Goal: Task Accomplishment & Management: Manage account settings

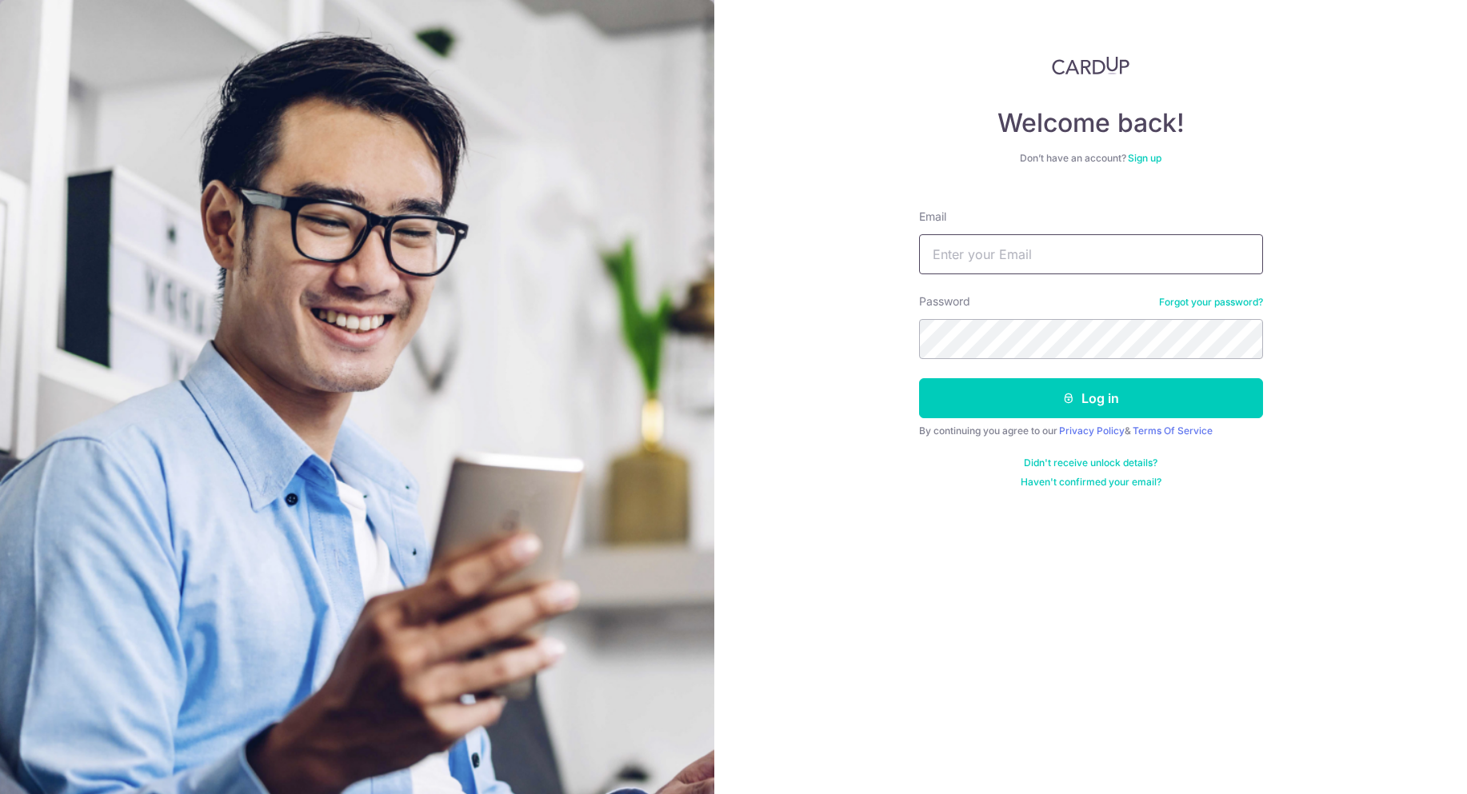
click at [1010, 237] on input "Email" at bounding box center [1091, 254] width 344 height 40
type input "[PERSON_NAME][DOMAIN_NAME][EMAIL_ADDRESS][DOMAIN_NAME]"
click at [1017, 390] on button "Log in" at bounding box center [1091, 398] width 344 height 40
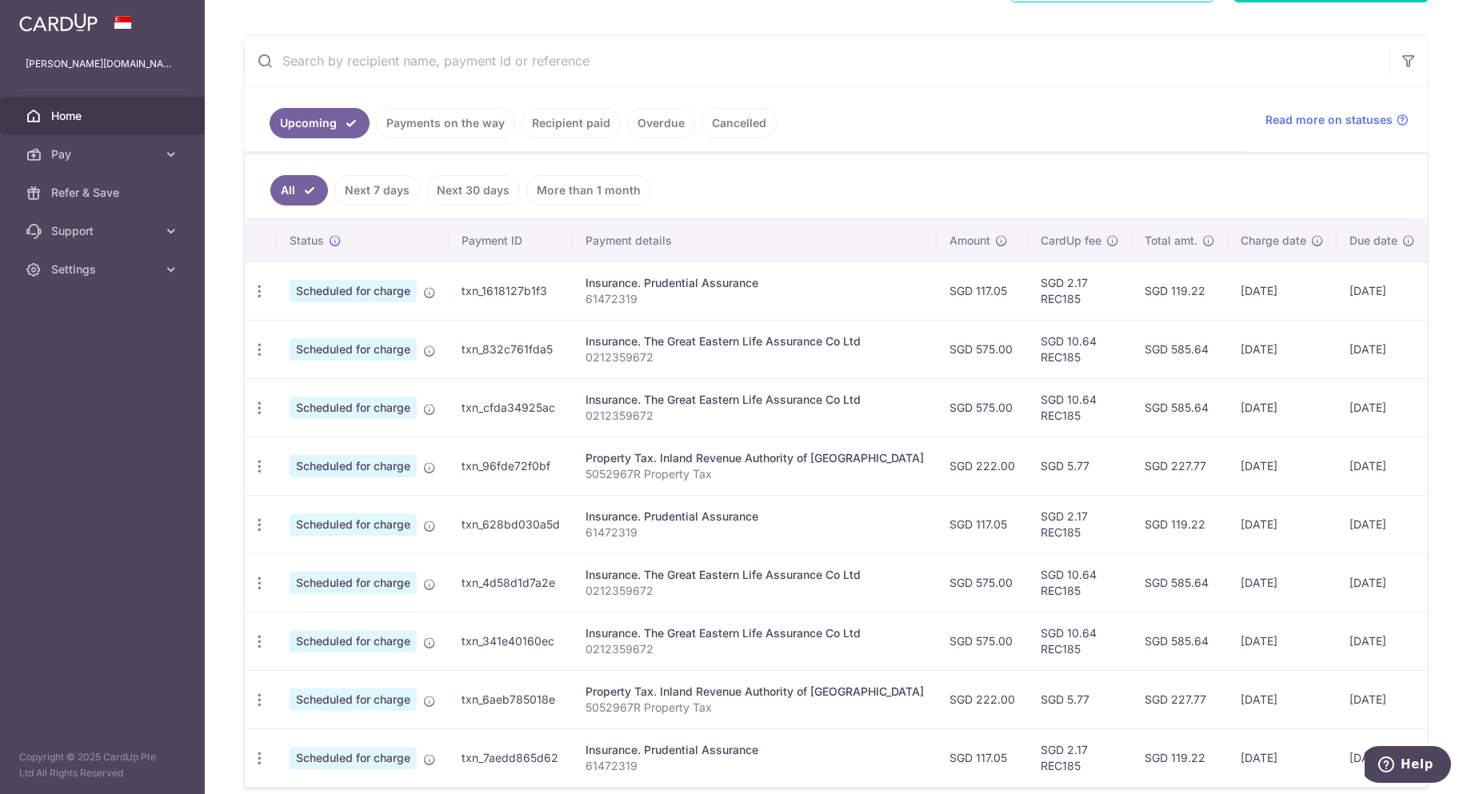
scroll to position [274, 0]
click at [254, 297] on icon "button" at bounding box center [259, 292] width 17 height 17
click at [914, 175] on ul "All Next 7 days Next 30 days More than 1 month" at bounding box center [826, 187] width 1163 height 65
click at [250, 349] on div "Update payment Cancel payment" at bounding box center [260, 351] width 30 height 30
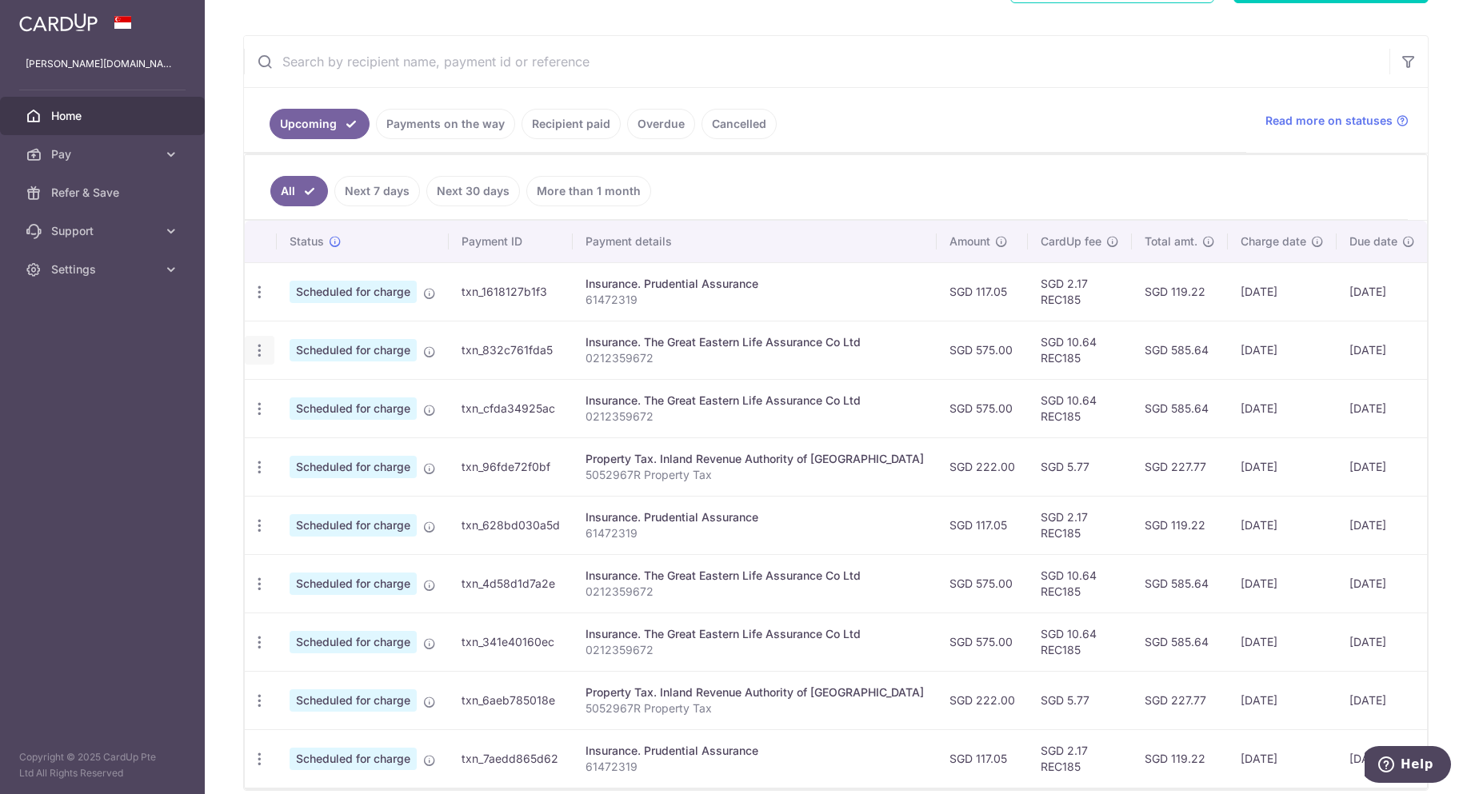
click at [257, 352] on icon "button" at bounding box center [259, 350] width 17 height 17
click at [318, 430] on span "Cancel payment" at bounding box center [344, 433] width 107 height 19
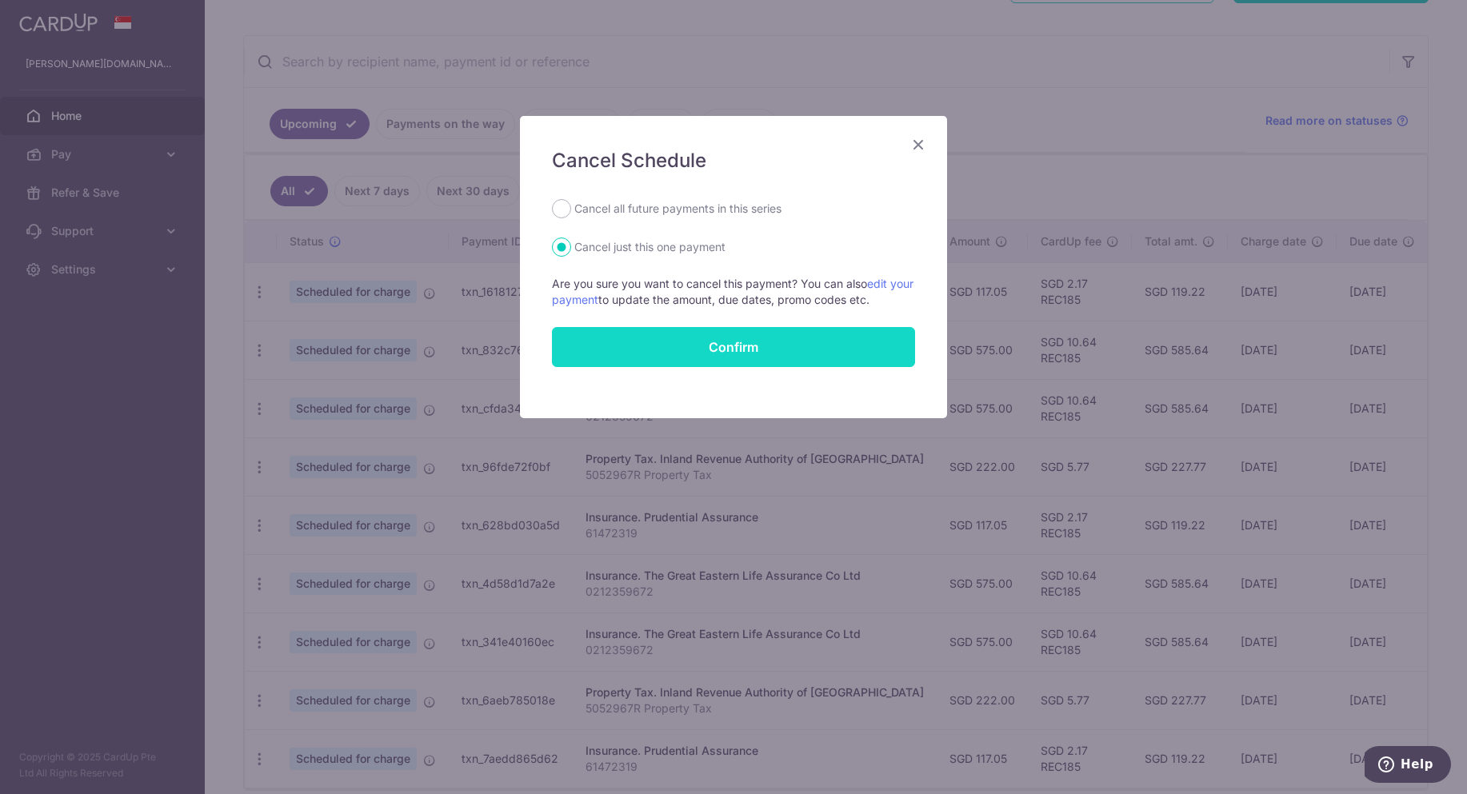
click at [725, 354] on button "Confirm" at bounding box center [733, 347] width 363 height 40
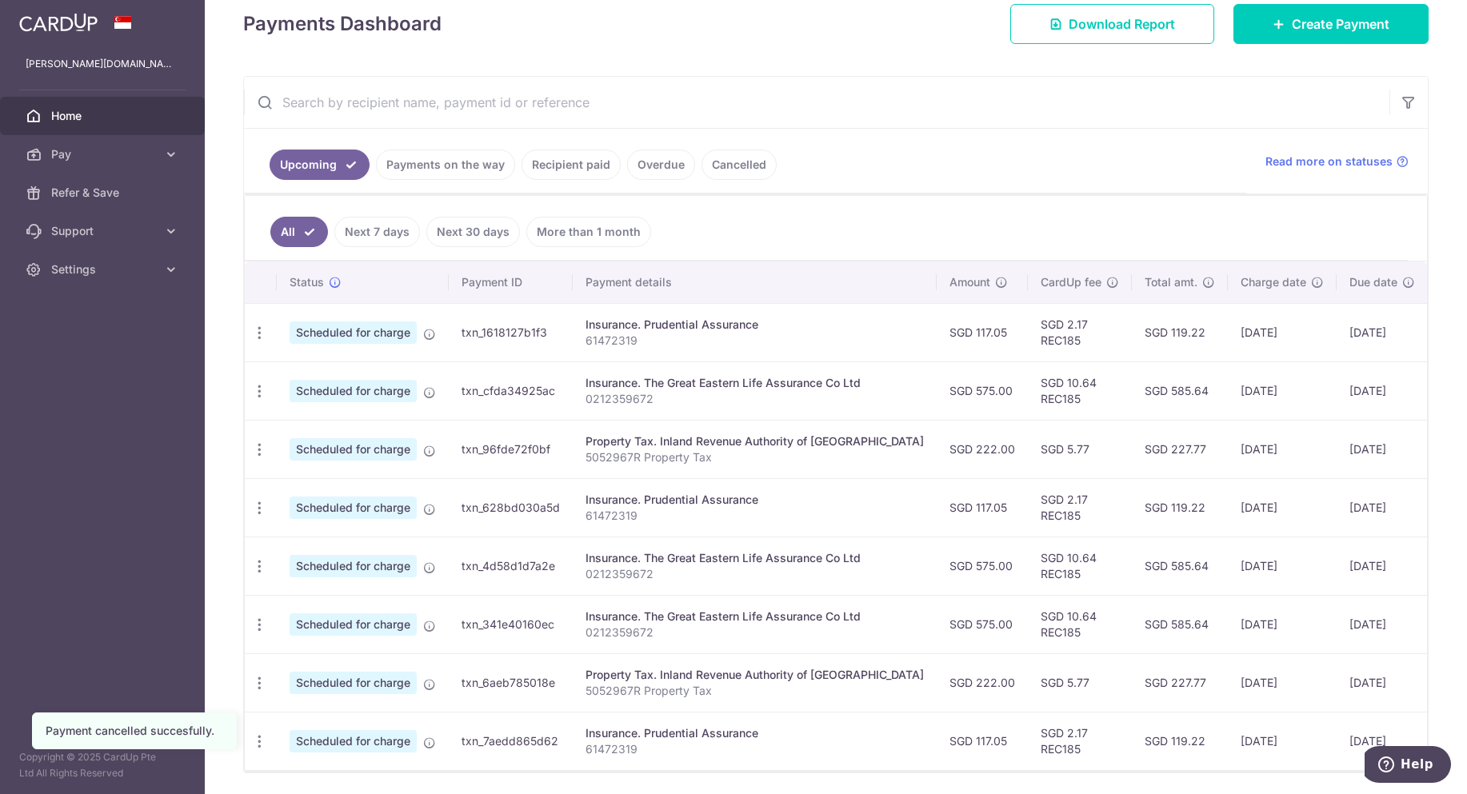
scroll to position [240, 0]
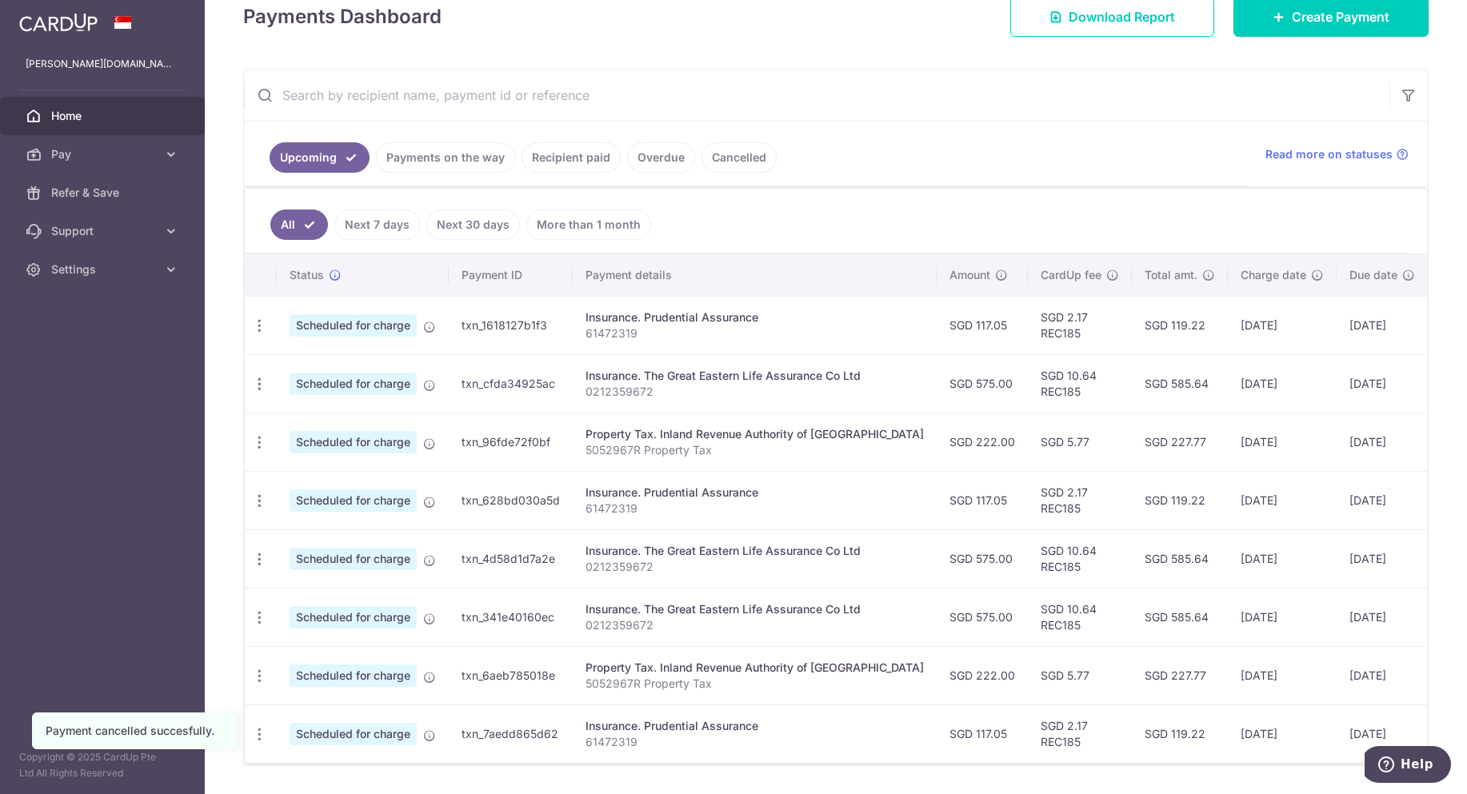
click at [446, 156] on link "Payments on the way" at bounding box center [445, 157] width 139 height 30
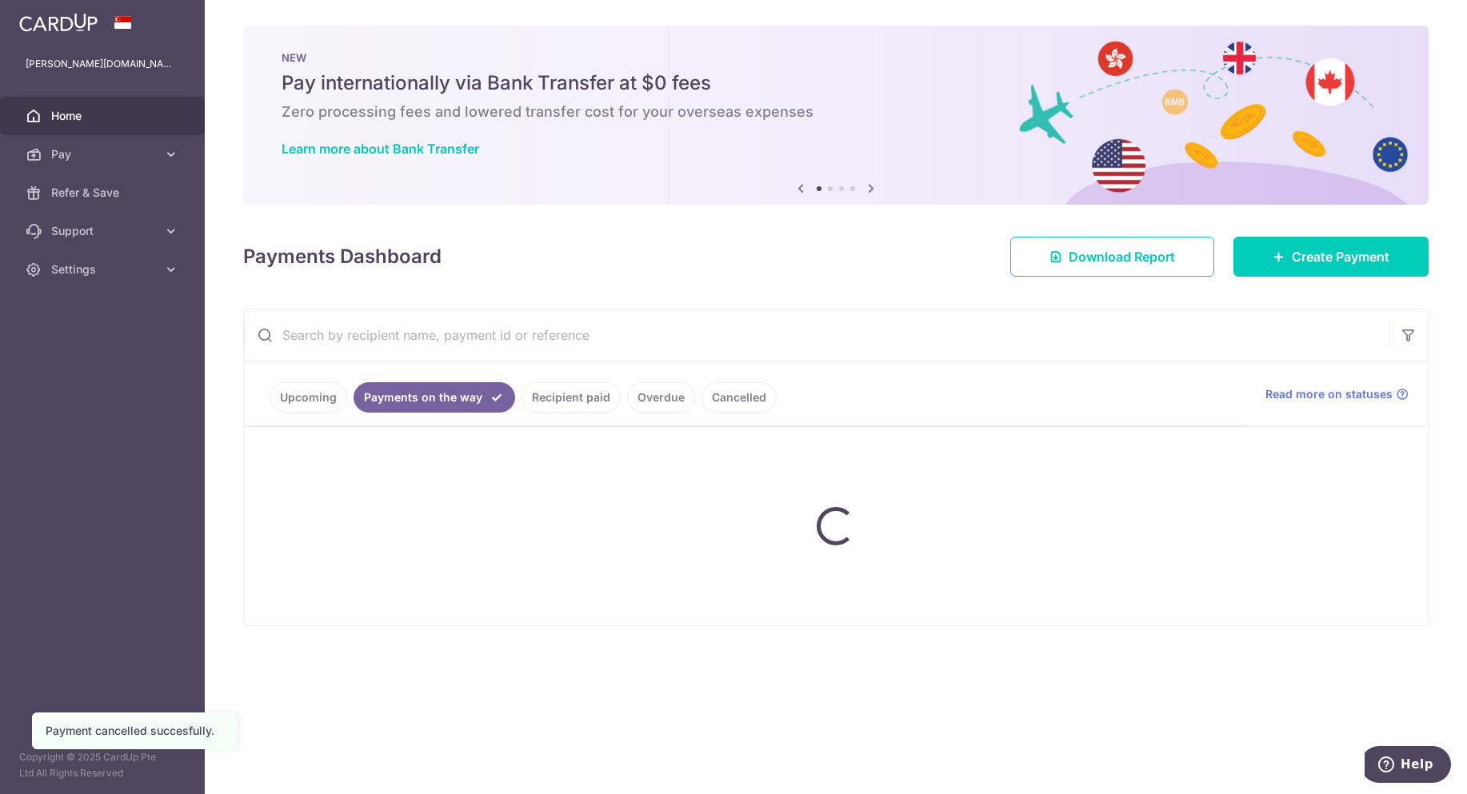
scroll to position [0, 0]
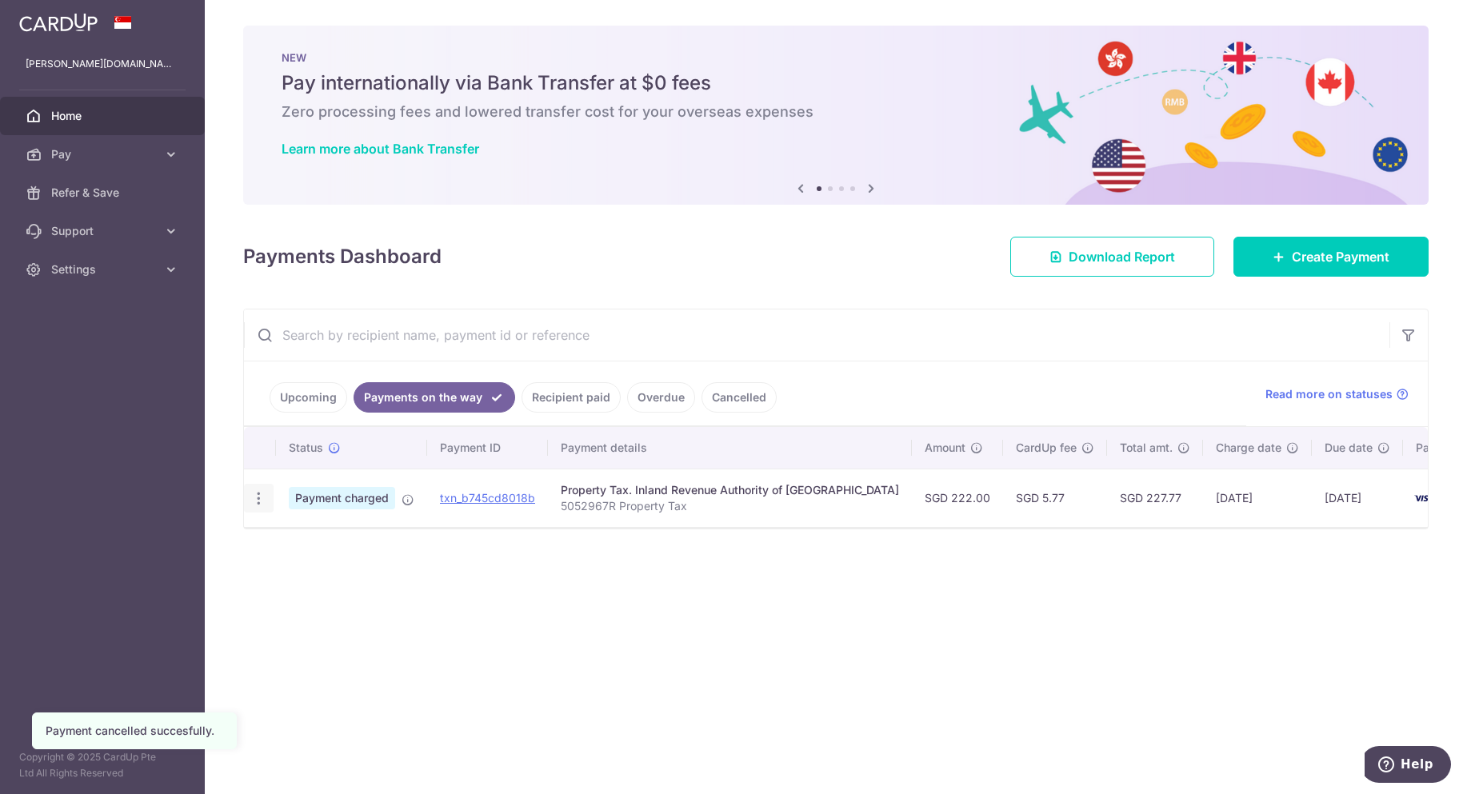
click at [257, 500] on icon "button" at bounding box center [258, 498] width 17 height 17
click at [597, 655] on div "× Pause Schedule Pause all future payments in this series Pause just this one p…" at bounding box center [836, 397] width 1262 height 794
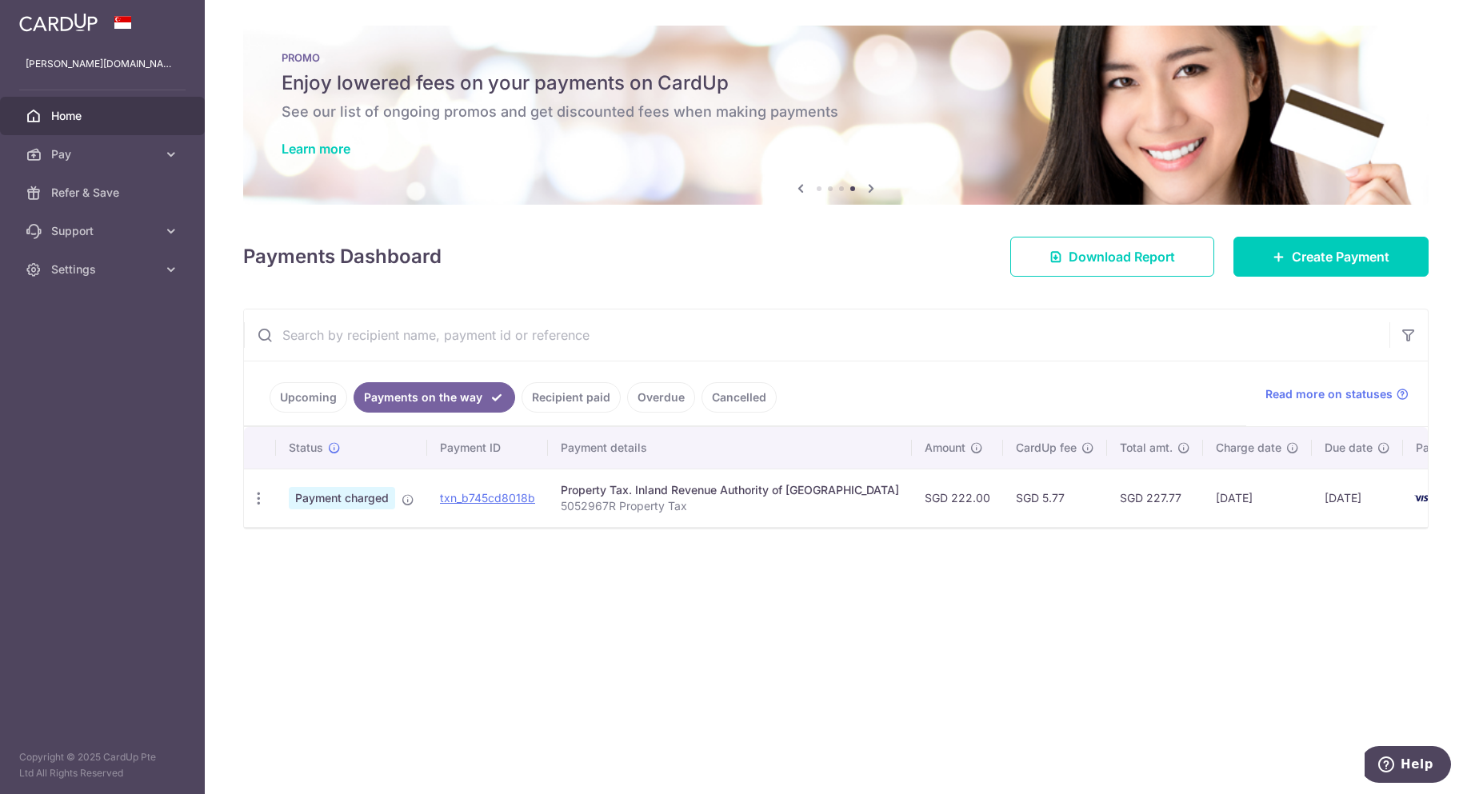
click at [575, 403] on link "Recipient paid" at bounding box center [571, 397] width 99 height 30
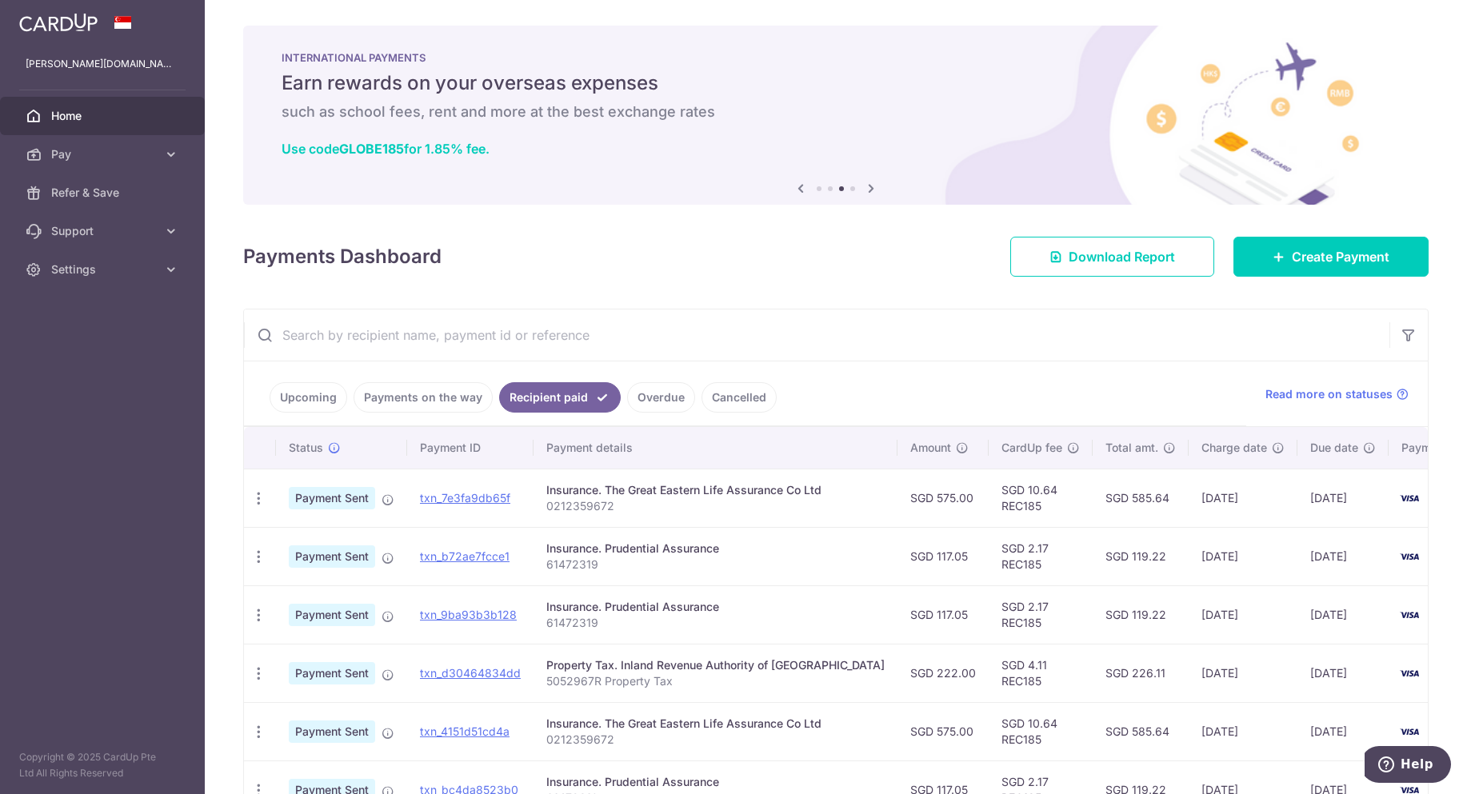
click at [318, 398] on link "Upcoming" at bounding box center [309, 397] width 78 height 30
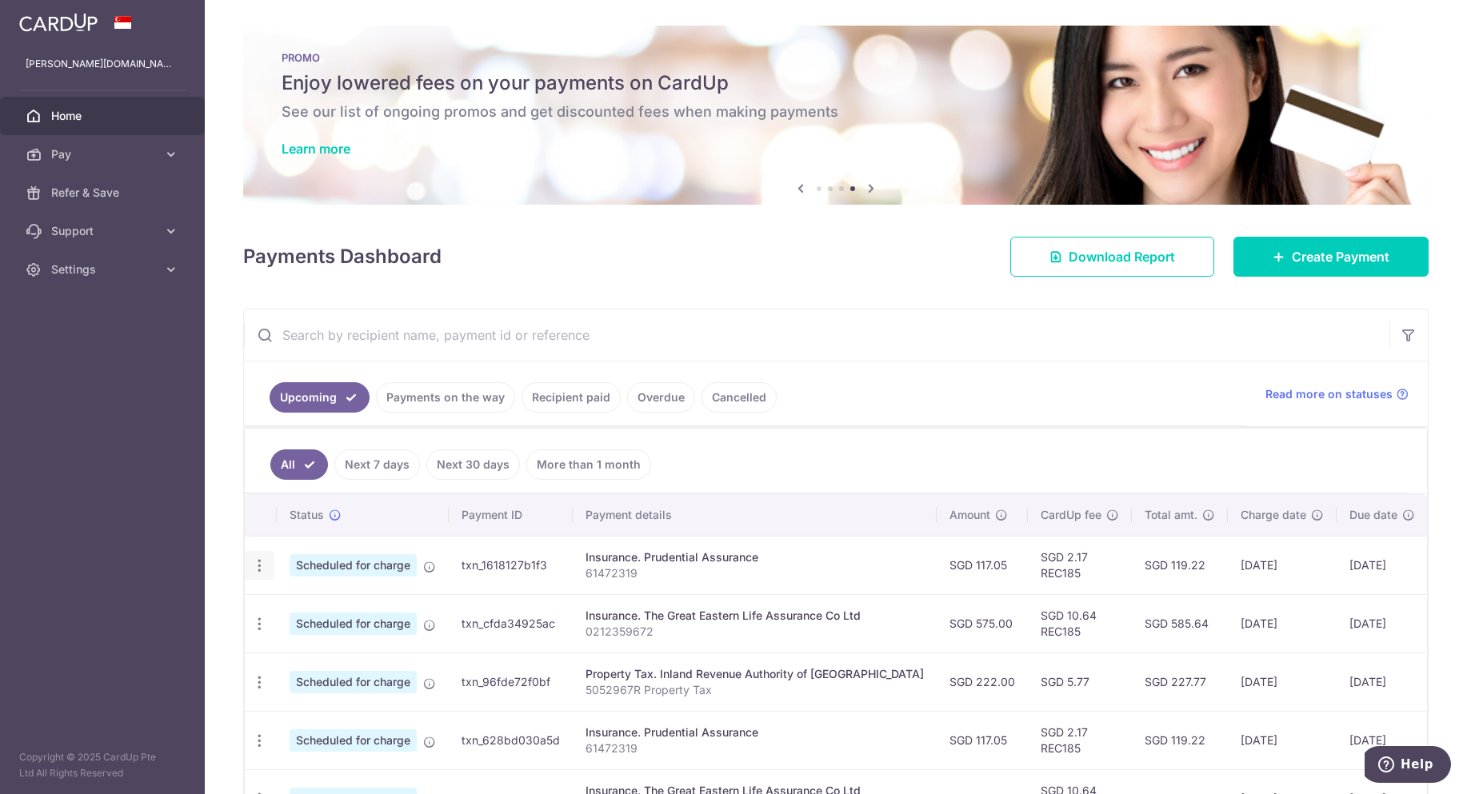
click at [260, 562] on icon "button" at bounding box center [259, 566] width 17 height 17
click at [918, 377] on ul "Upcoming Payments on the way Recipient paid Overdue Cancelled" at bounding box center [745, 394] width 1002 height 65
click at [252, 566] on icon "button" at bounding box center [259, 566] width 17 height 17
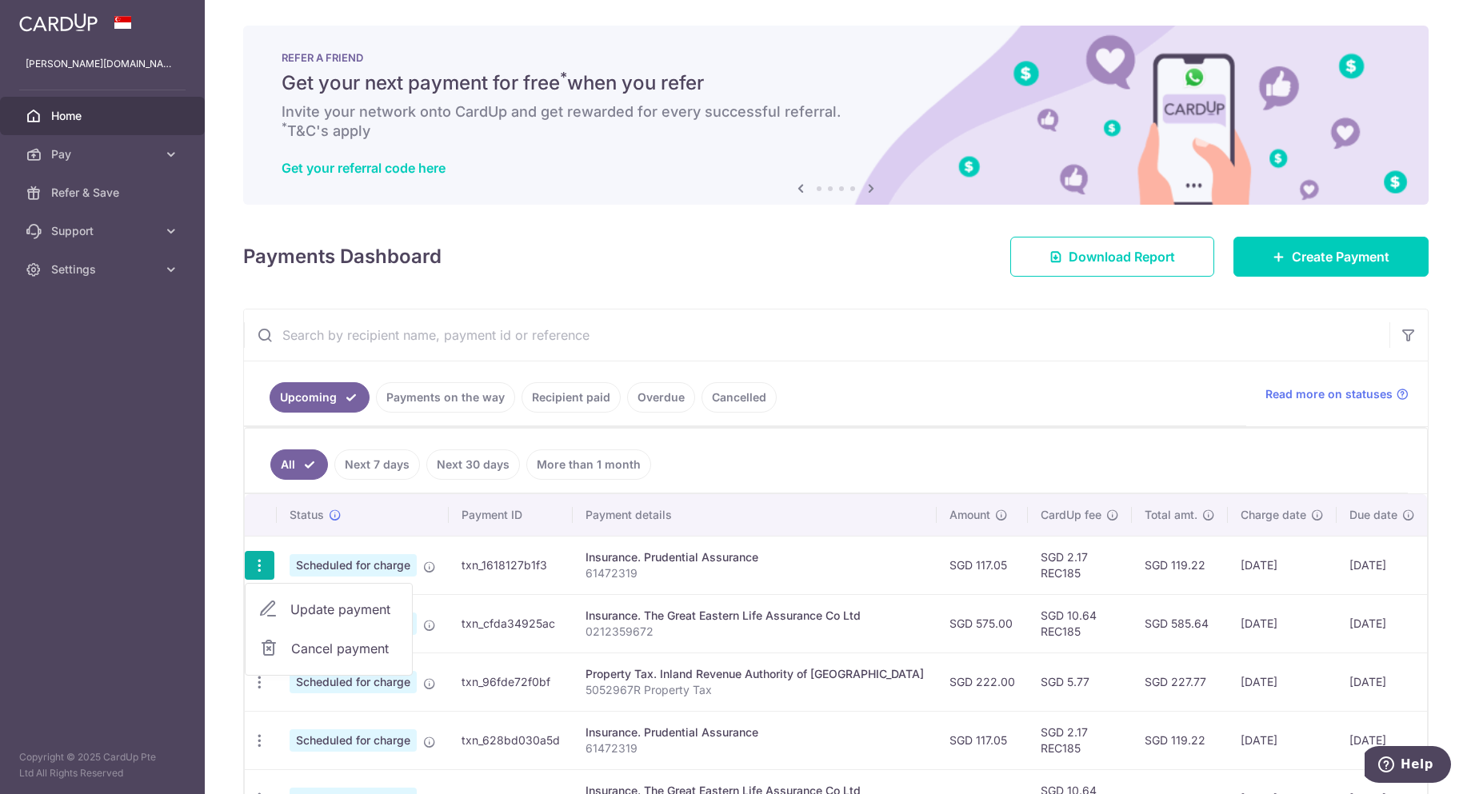
click at [354, 646] on span "Cancel payment" at bounding box center [344, 648] width 107 height 19
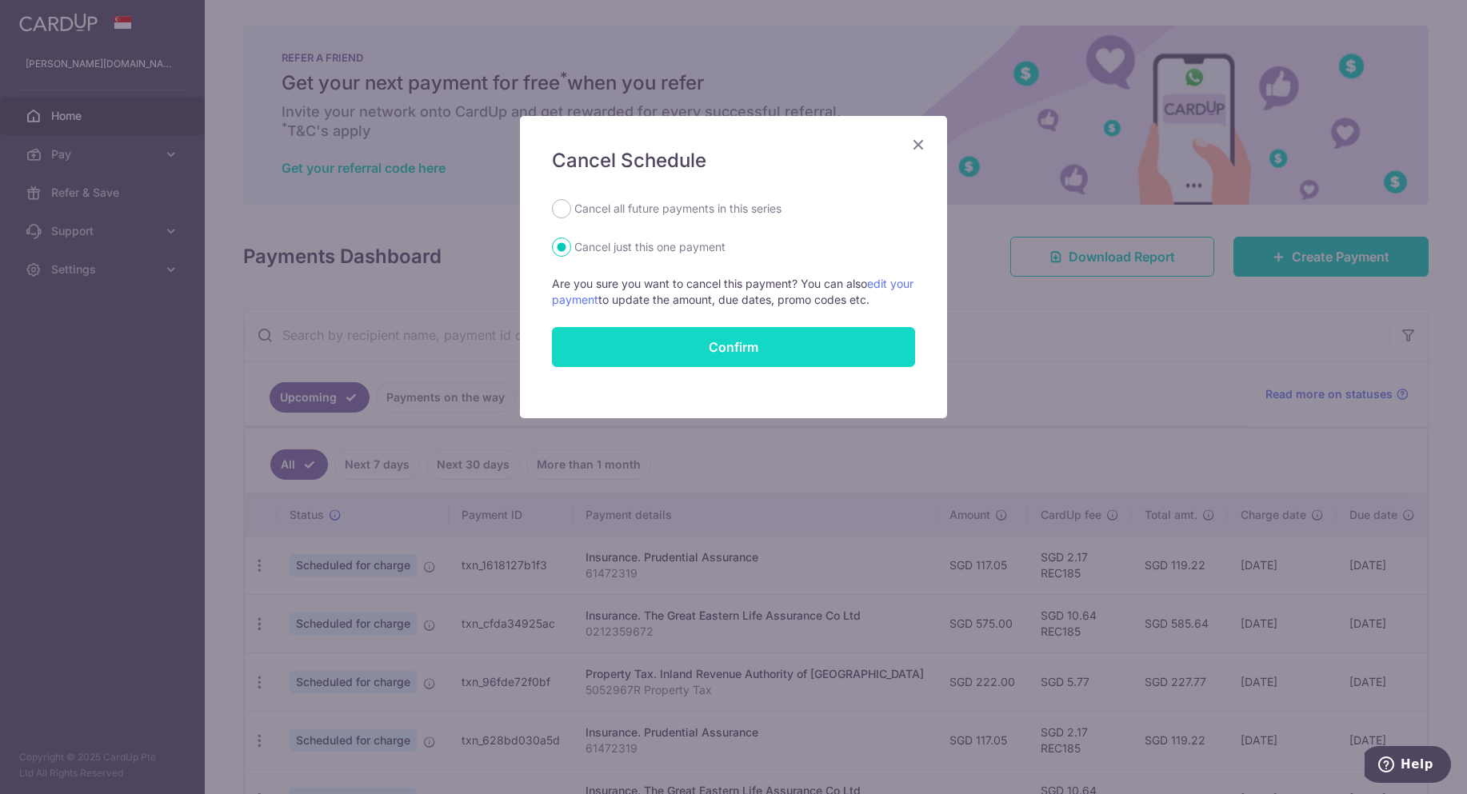
click at [736, 345] on button "Confirm" at bounding box center [733, 347] width 363 height 40
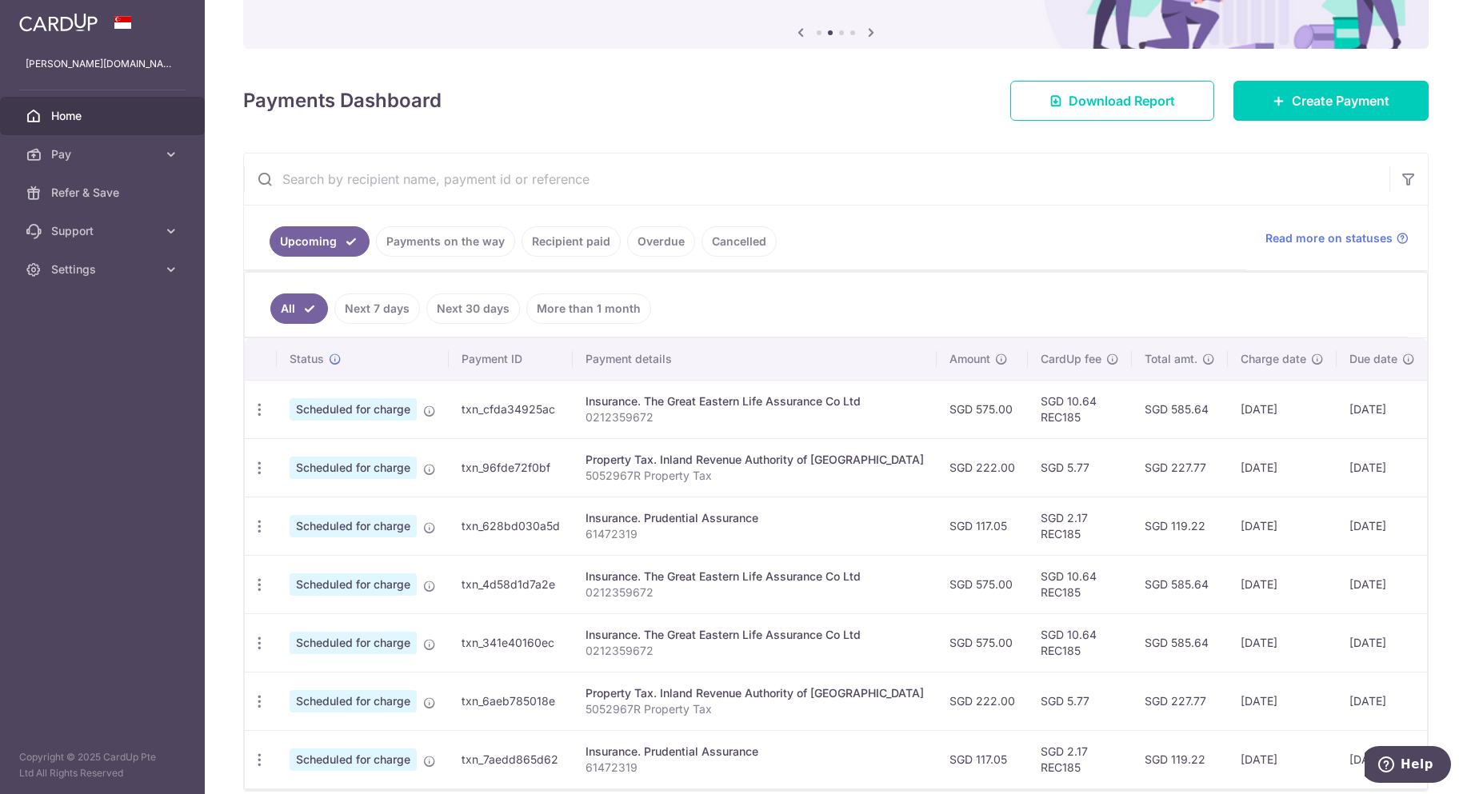
scroll to position [160, 0]
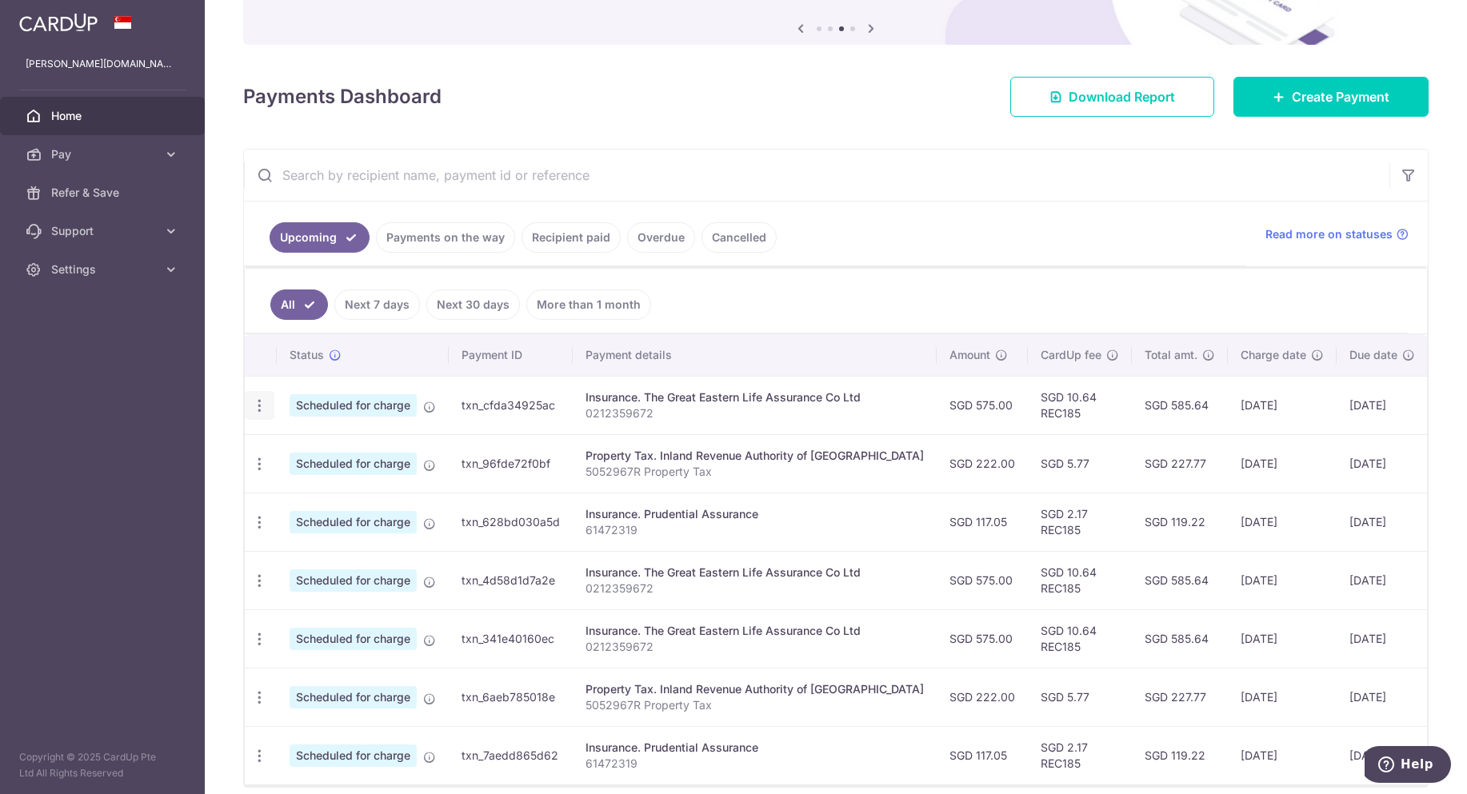
click at [251, 417] on div "Update payment Cancel payment" at bounding box center [260, 406] width 30 height 30
click at [262, 411] on icon "button" at bounding box center [259, 406] width 17 height 17
click at [327, 446] on span "Update payment" at bounding box center [344, 449] width 109 height 19
radio input "true"
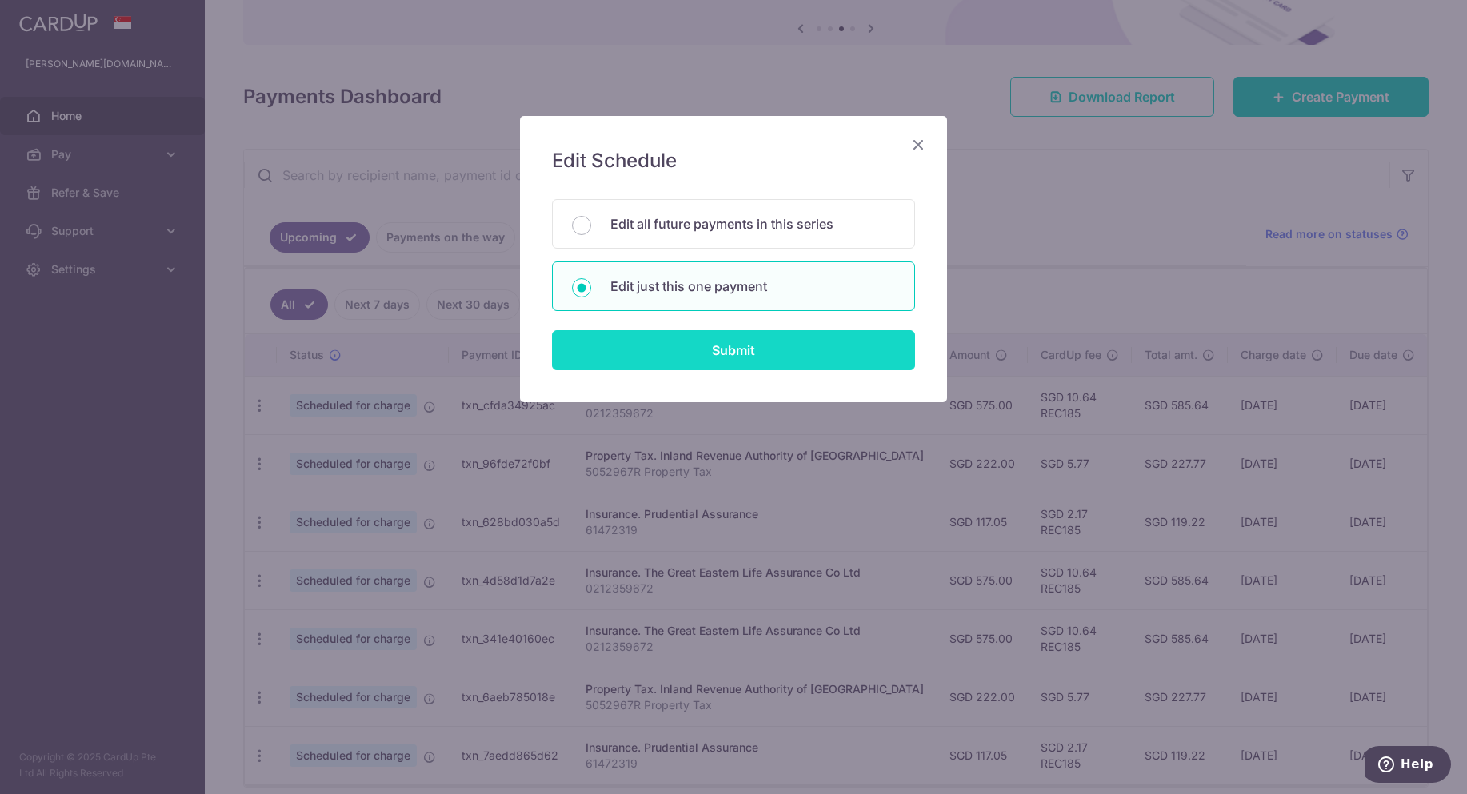
click at [688, 357] on input "Submit" at bounding box center [733, 350] width 363 height 40
radio input "true"
type input "575.00"
type input "03/11/2025"
type input "0212359672"
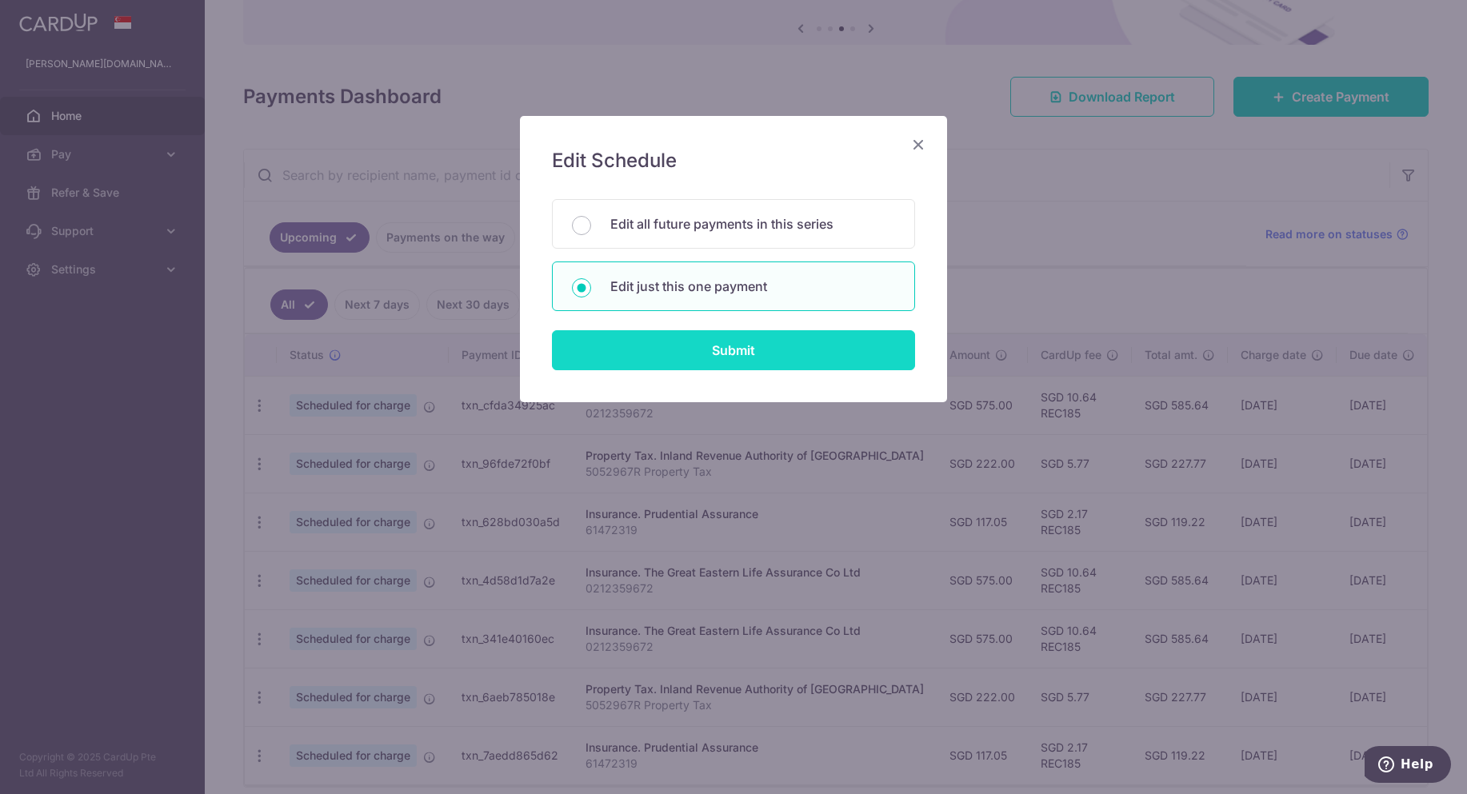
type input "REC185"
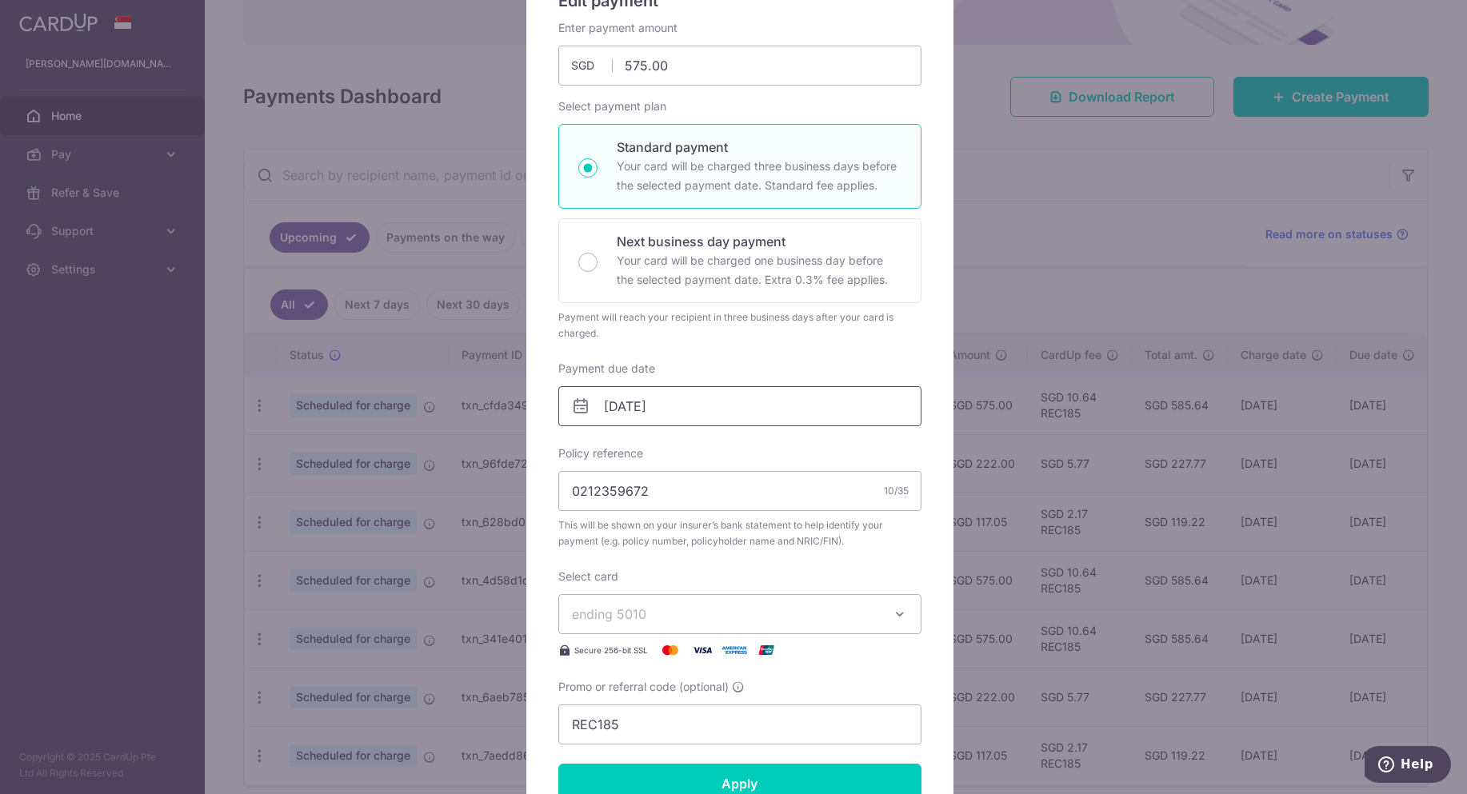
click at [672, 415] on input "03/11/2025" at bounding box center [739, 406] width 363 height 40
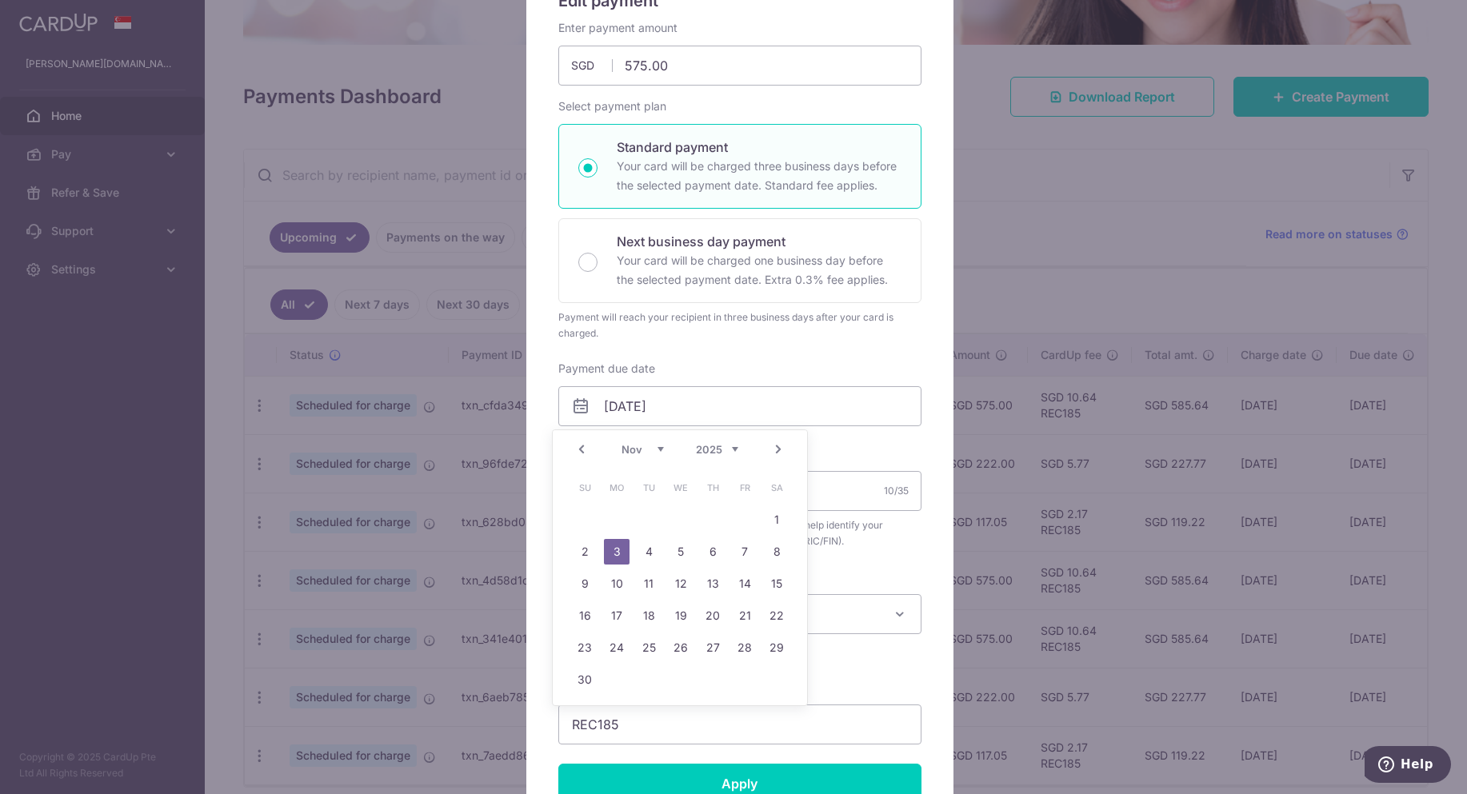
click at [866, 361] on div "Payment due date 03/11/2025 Your card will be charged on" at bounding box center [739, 394] width 363 height 66
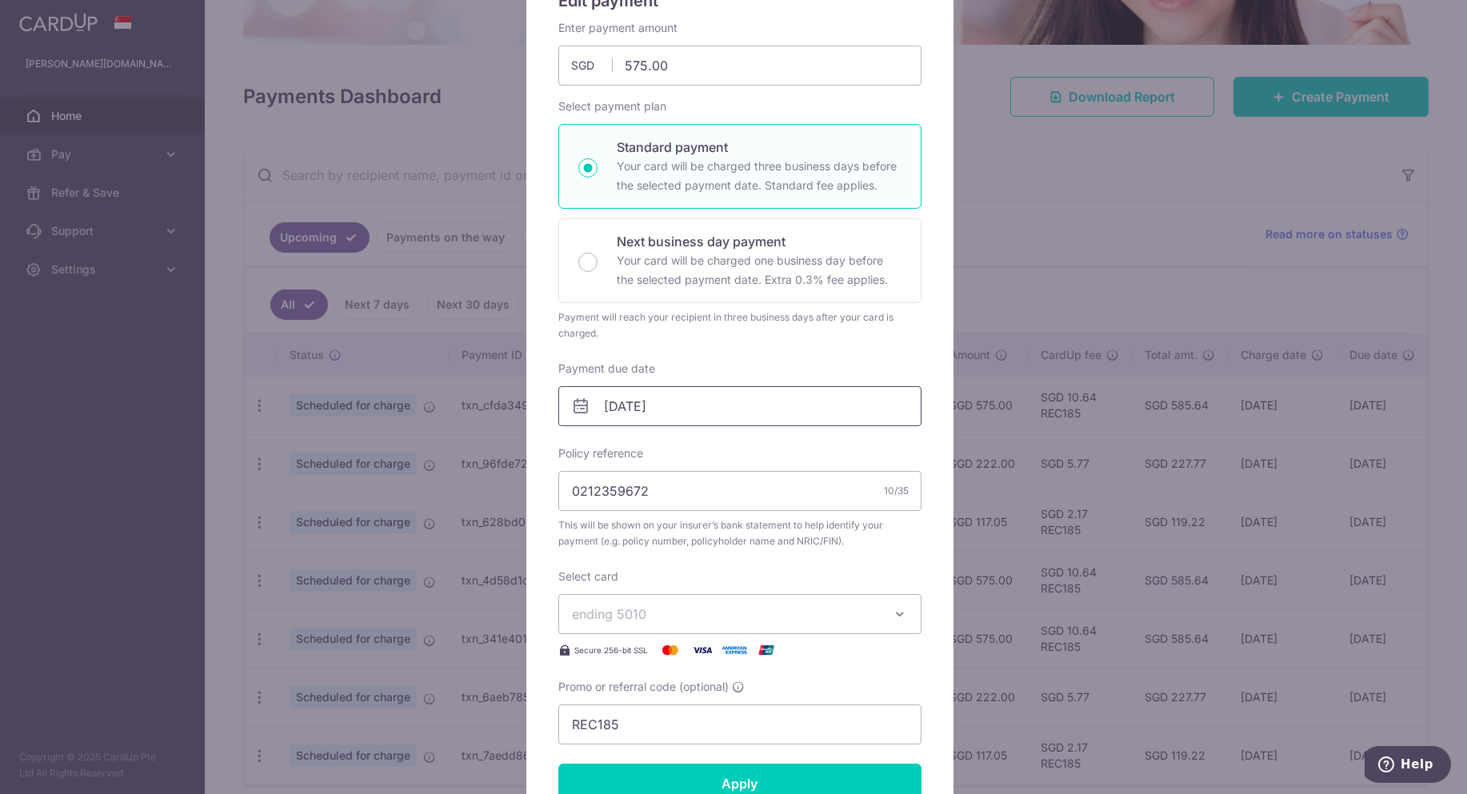
click at [632, 419] on input "03/11/2025" at bounding box center [739, 406] width 363 height 40
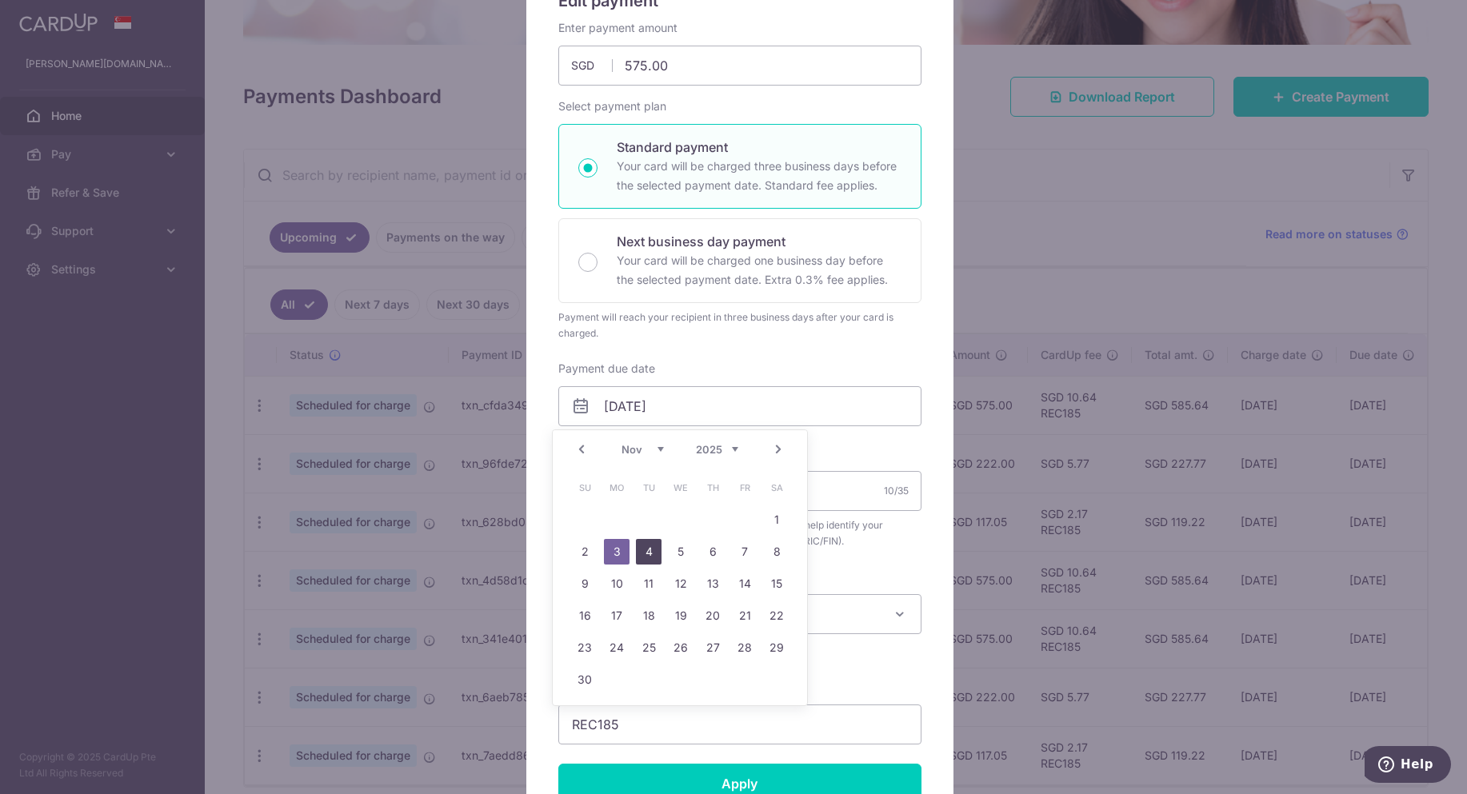
click at [652, 551] on link "4" at bounding box center [649, 552] width 26 height 26
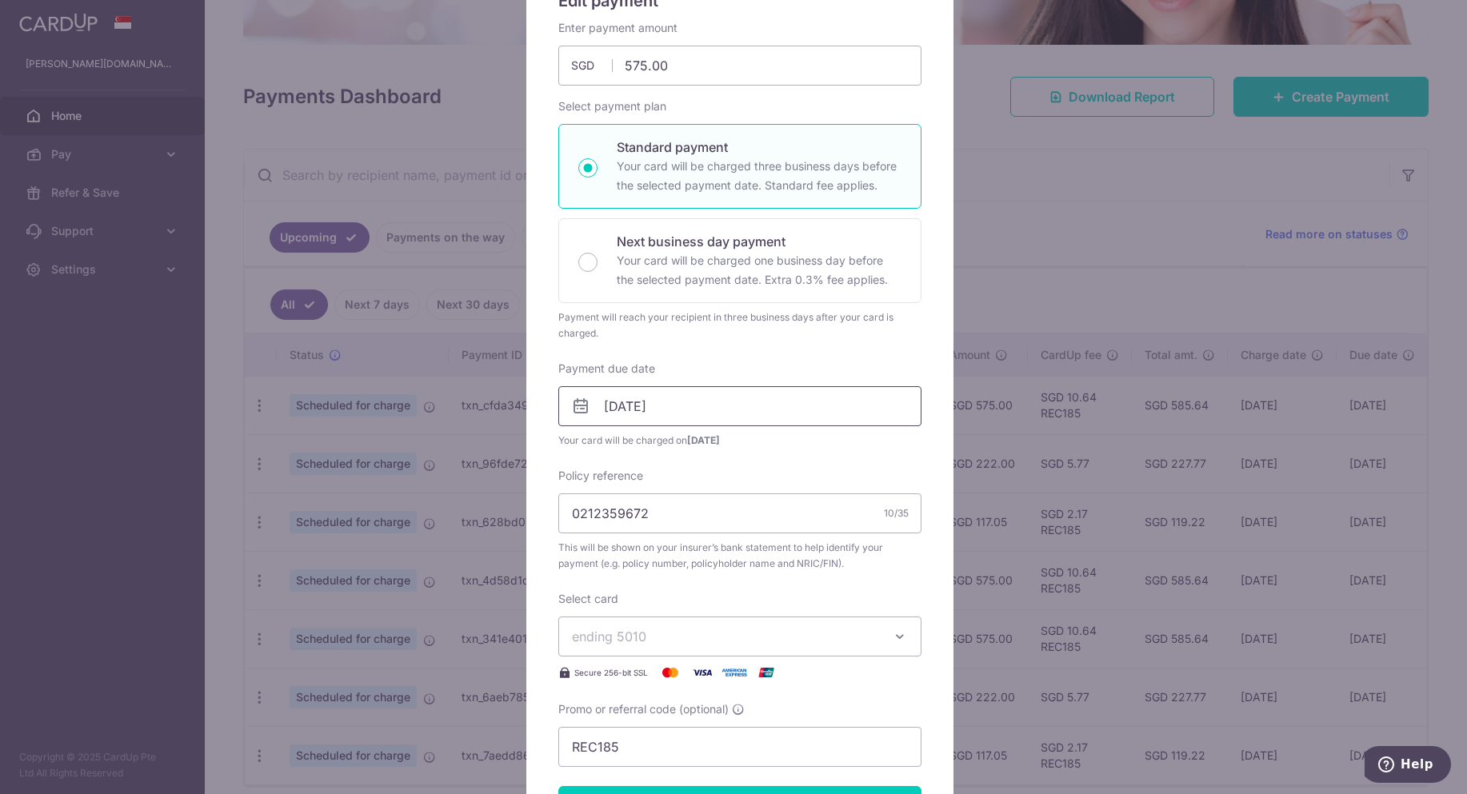
click at [630, 404] on input "04/11/2025" at bounding box center [739, 406] width 363 height 40
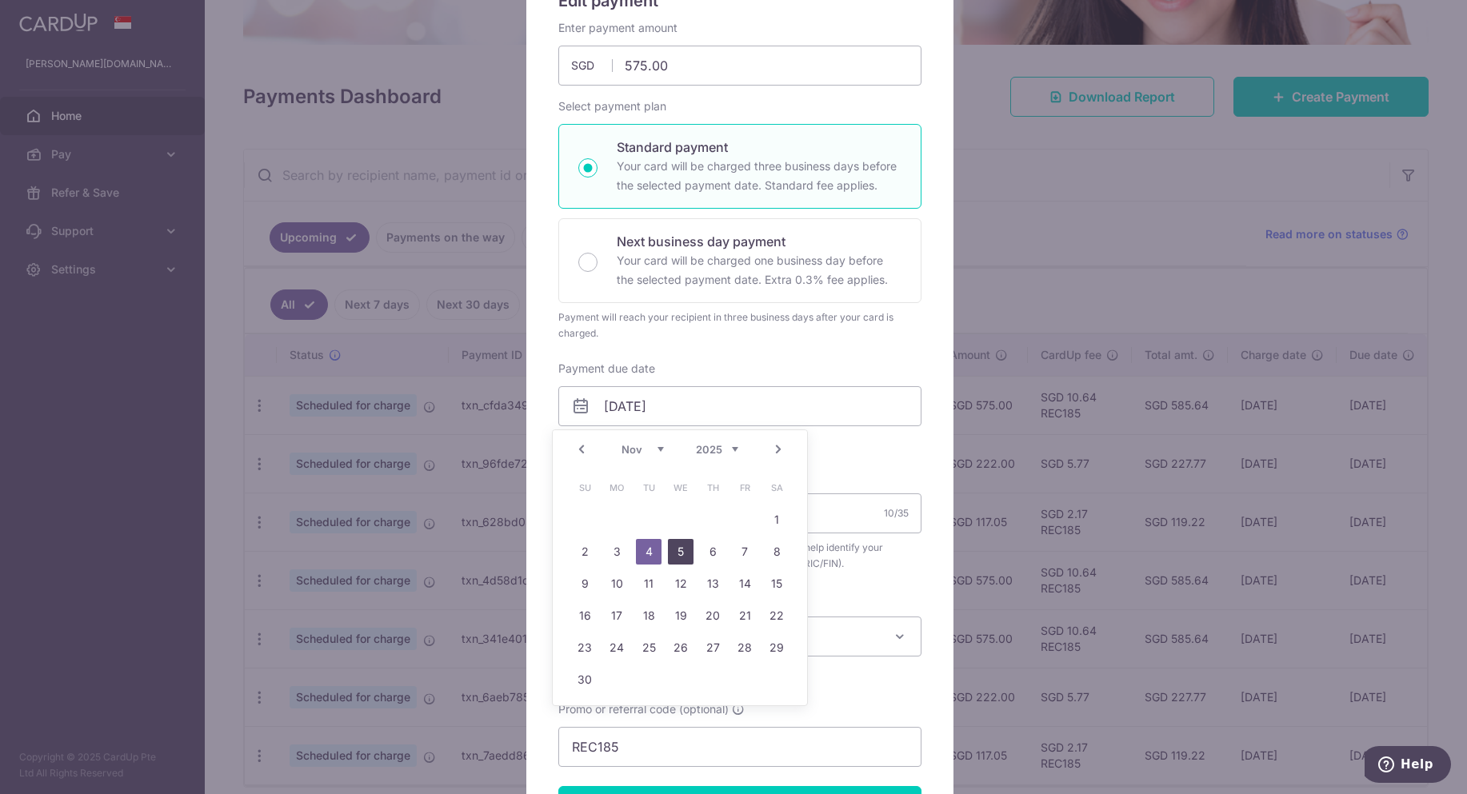
click at [678, 544] on link "5" at bounding box center [681, 552] width 26 height 26
type input "[DATE]"
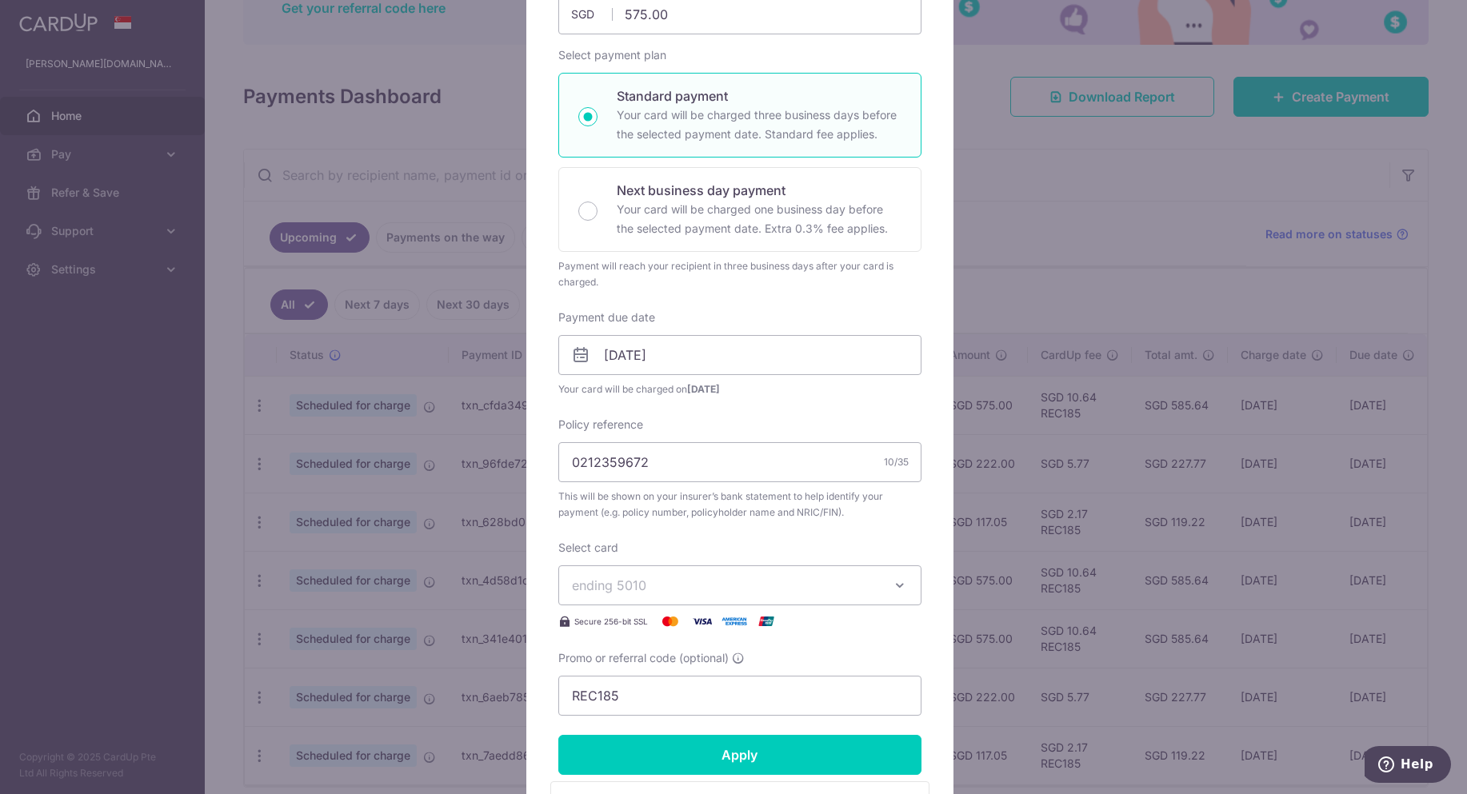
scroll to position [240, 0]
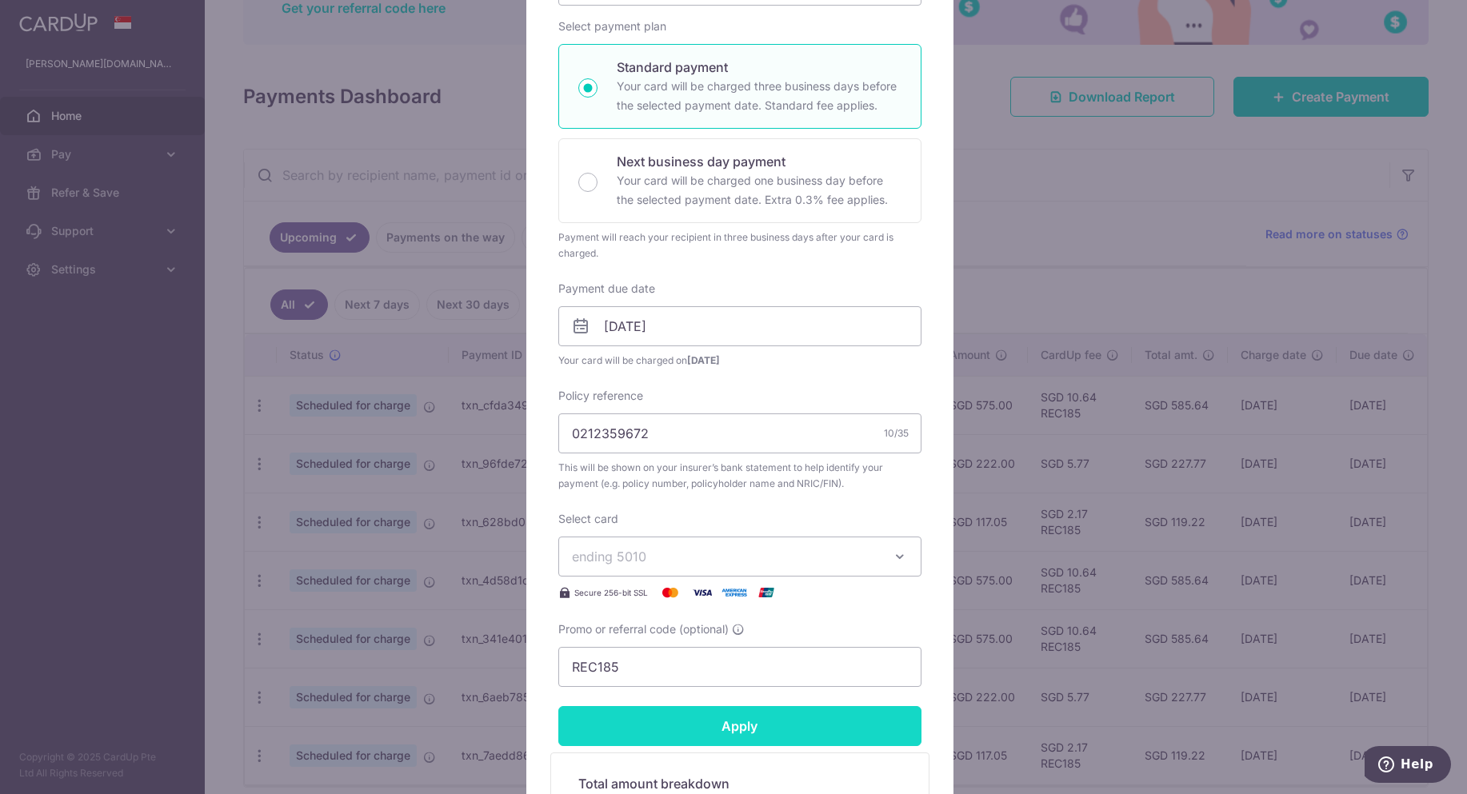
click at [743, 735] on input "Apply" at bounding box center [739, 726] width 363 height 40
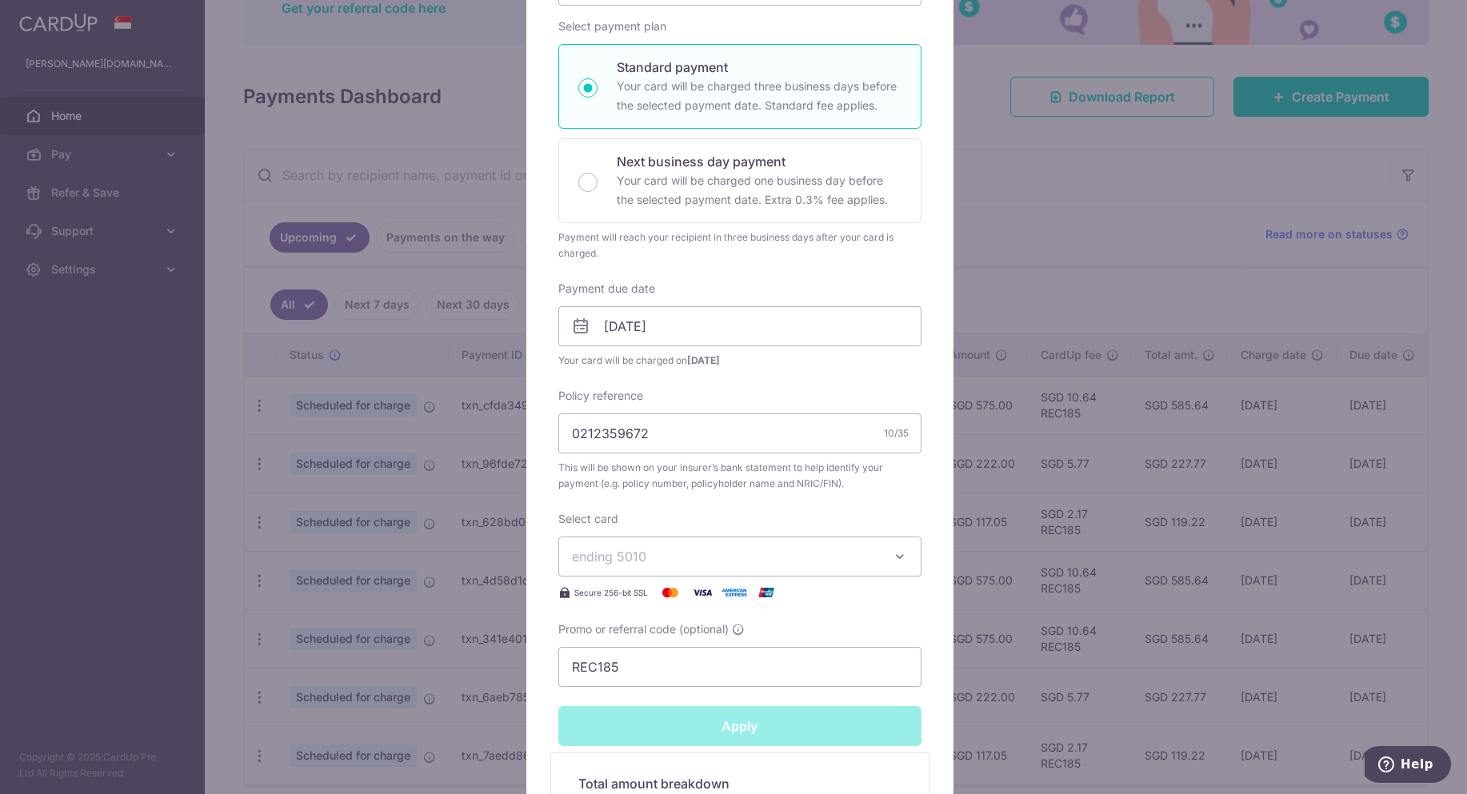
type input "Successfully Applied"
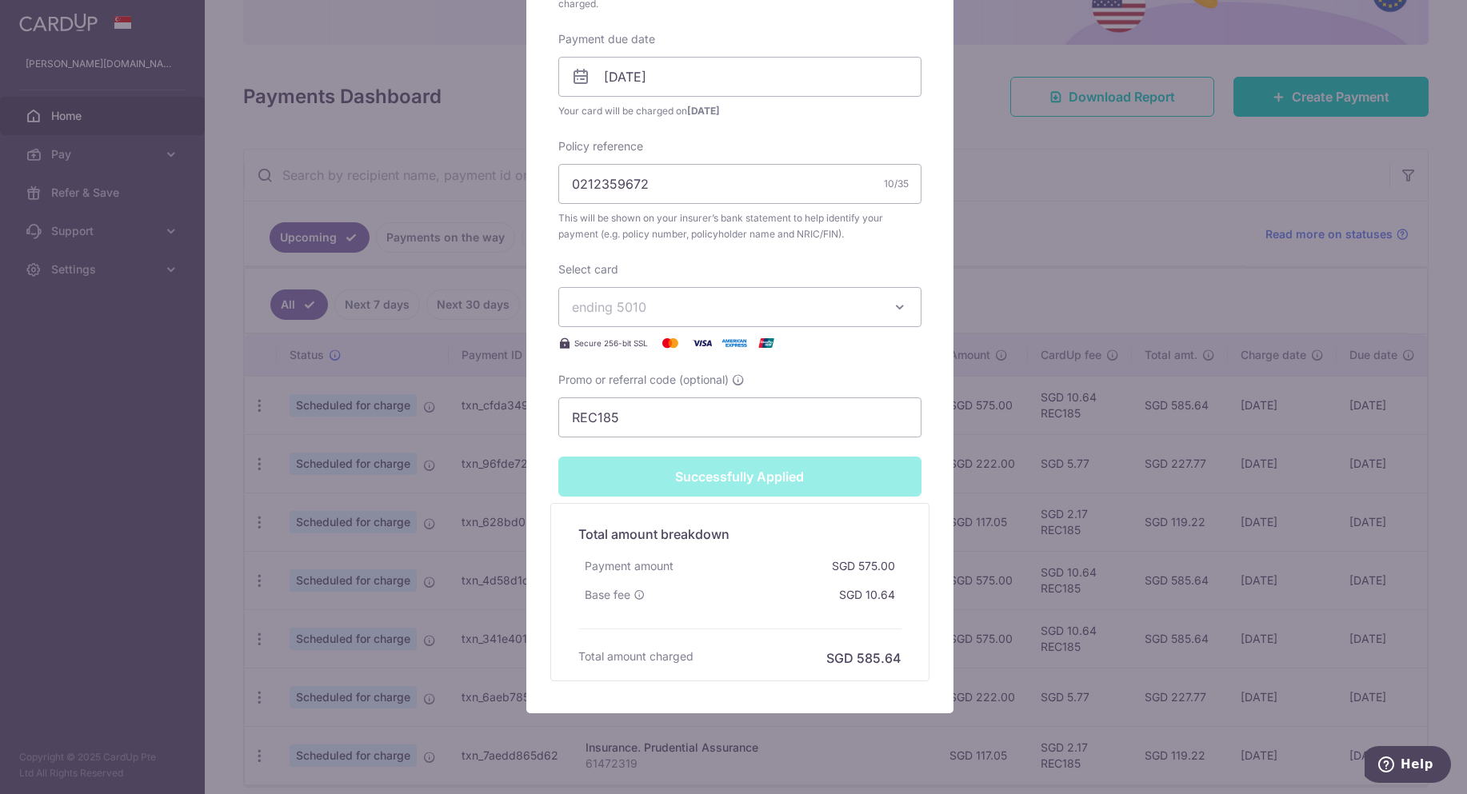
scroll to position [581, 0]
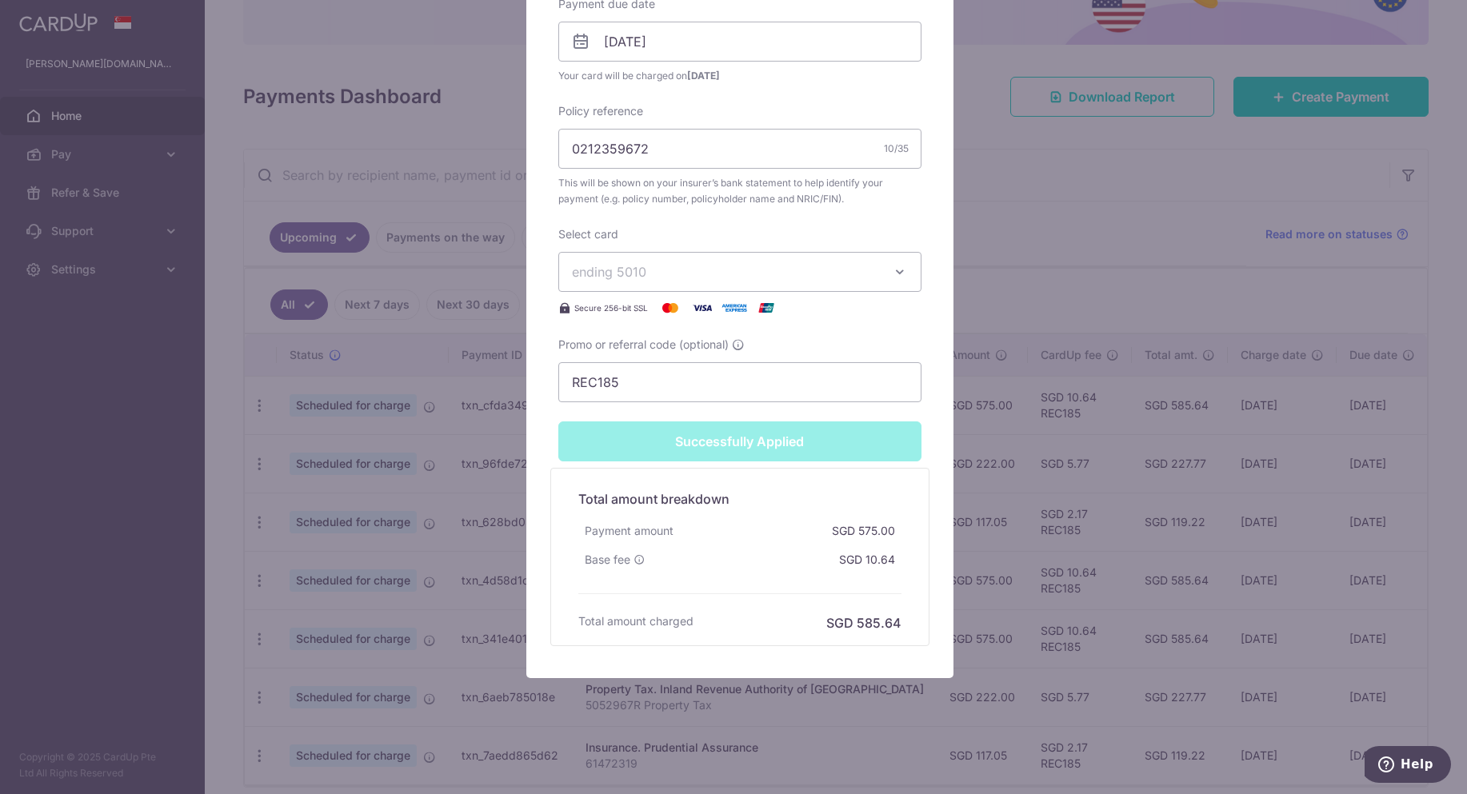
click at [1123, 183] on div "Edit payment By clicking apply, you will make changes to all payments to The Gr…" at bounding box center [733, 397] width 1467 height 794
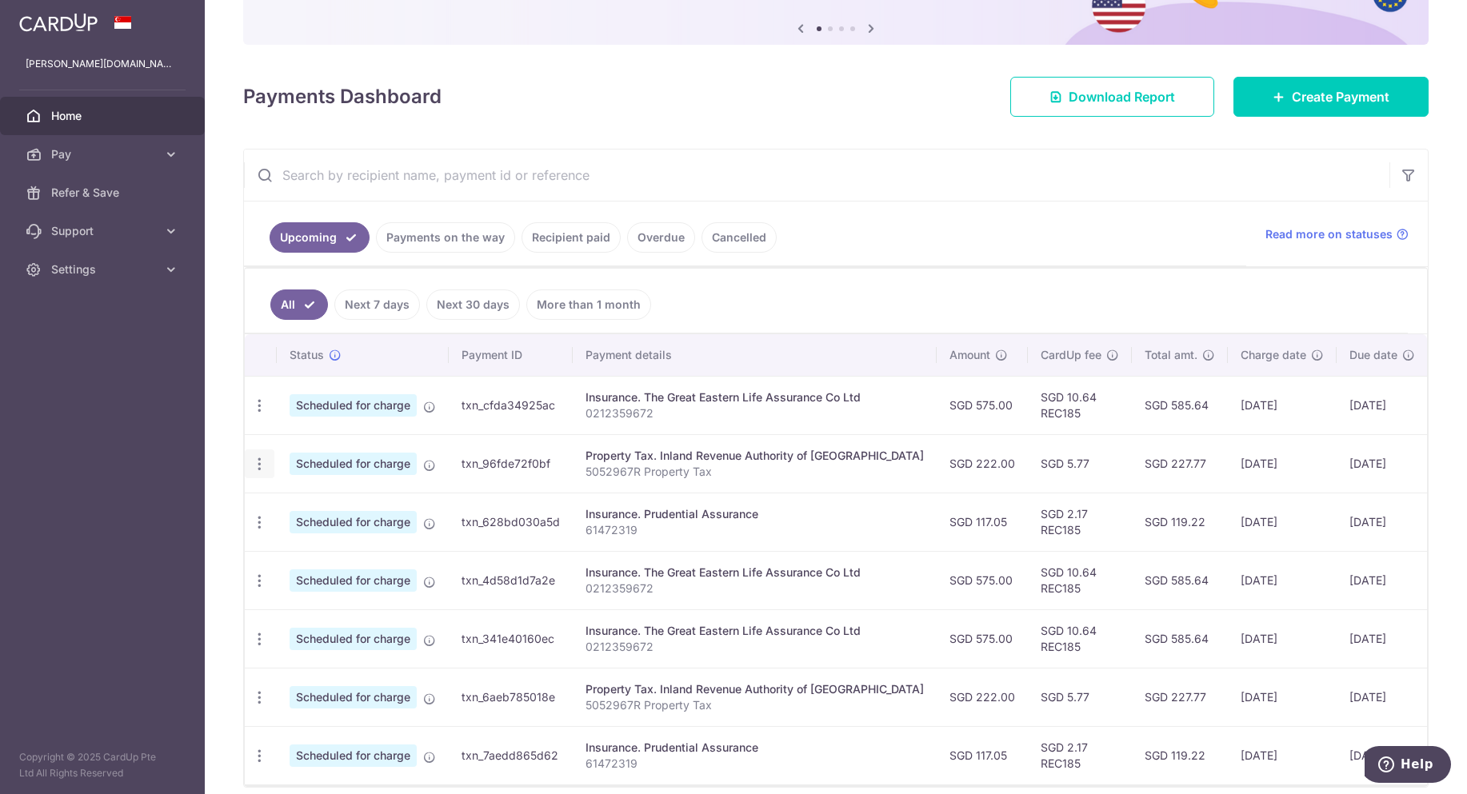
click at [254, 468] on icon "button" at bounding box center [259, 464] width 17 height 17
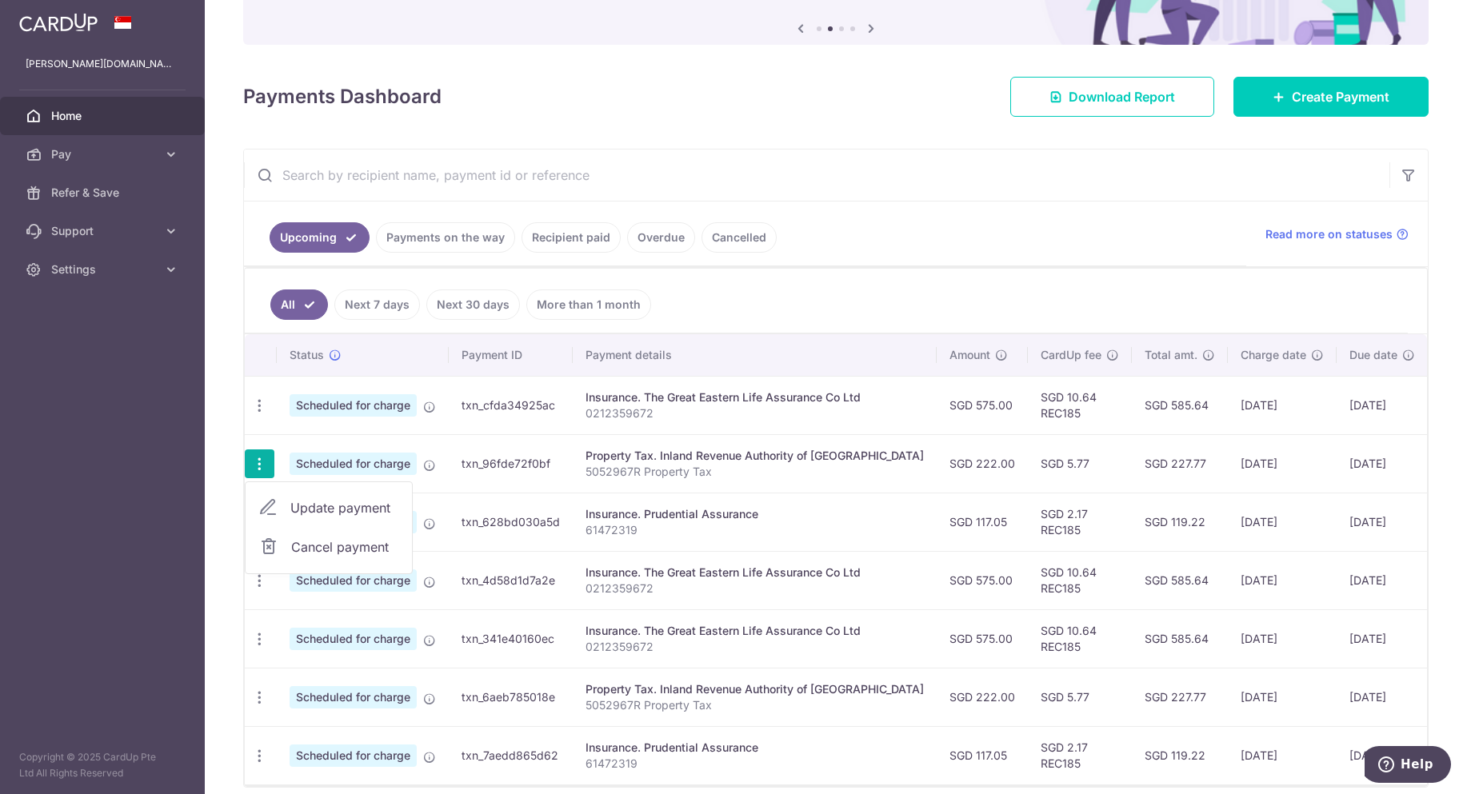
click at [347, 547] on span "Cancel payment" at bounding box center [344, 547] width 107 height 19
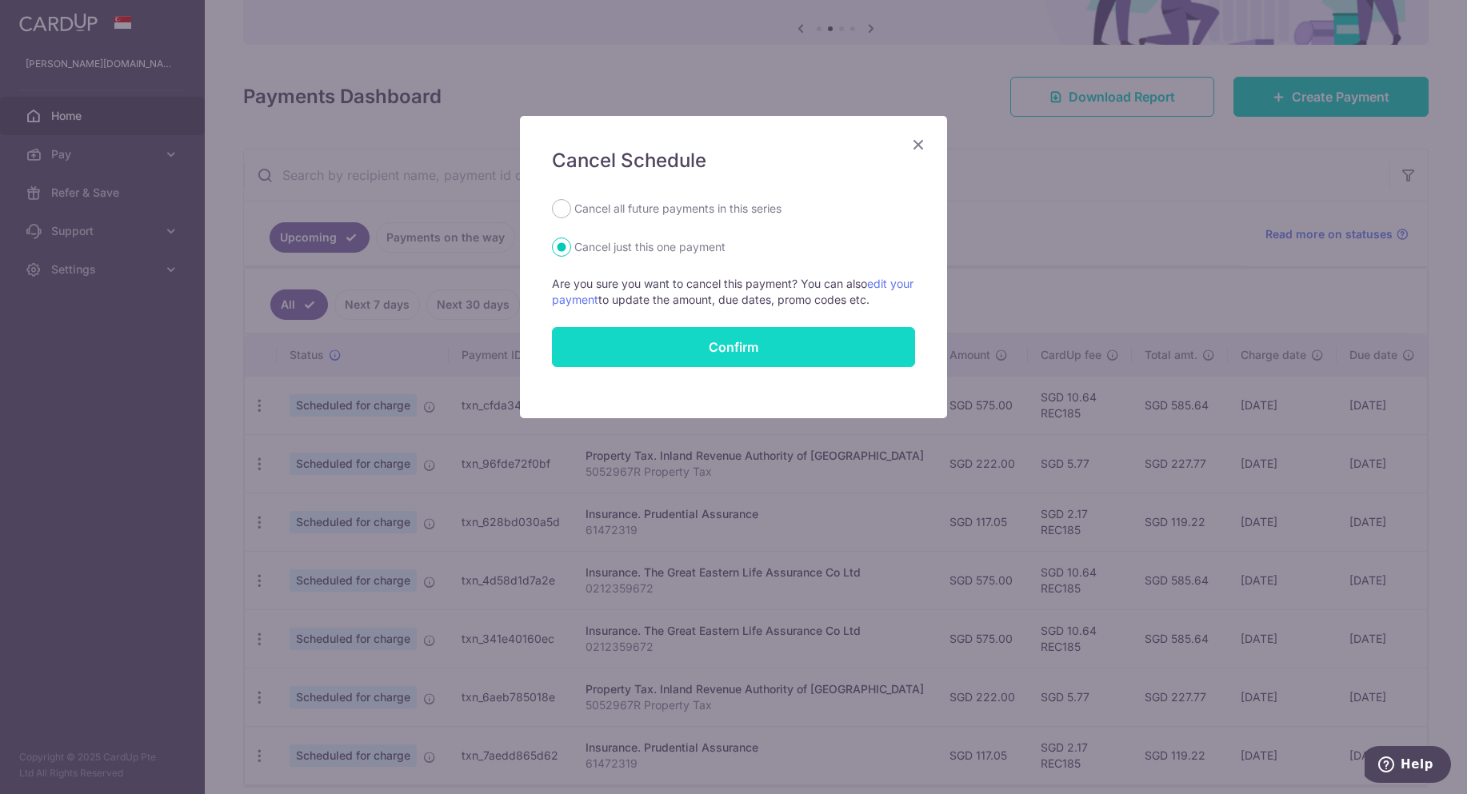
click at [696, 354] on button "Confirm" at bounding box center [733, 347] width 363 height 40
